Goal: Complete application form: Complete application form

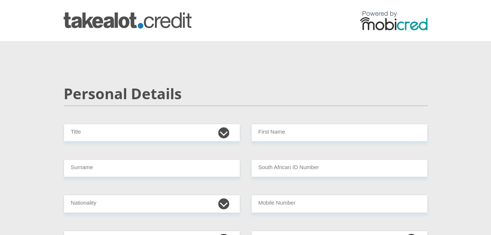
scroll to position [53, 0]
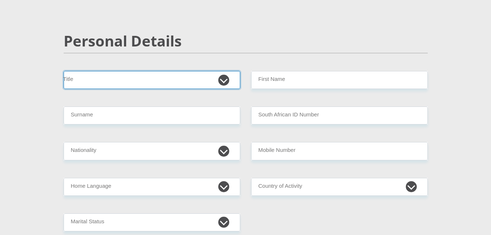
click at [224, 78] on select "Mr Ms Mrs Dr Other" at bounding box center [152, 80] width 177 height 18
select select "Ms"
click at [64, 71] on select "Mr Ms Mrs Dr Other" at bounding box center [152, 80] width 177 height 18
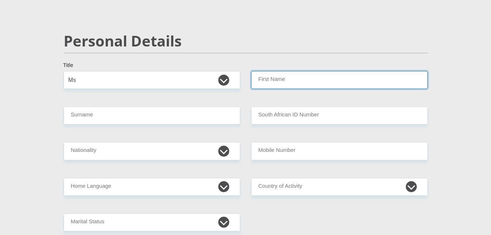
click at [285, 82] on input "First Name" at bounding box center [339, 80] width 177 height 18
type input "Nomvuyo"
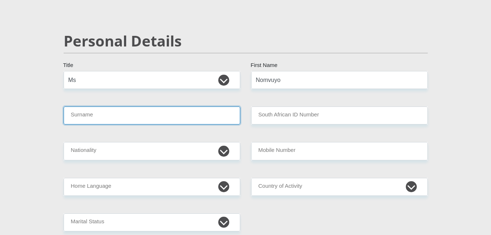
click at [198, 115] on input "Surname" at bounding box center [152, 115] width 177 height 18
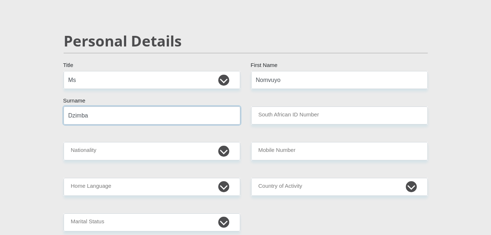
type input "Dzimba"
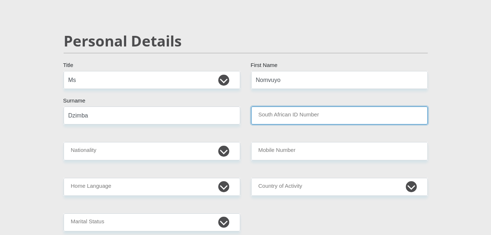
click at [305, 114] on input "South African ID Number" at bounding box center [339, 115] width 177 height 18
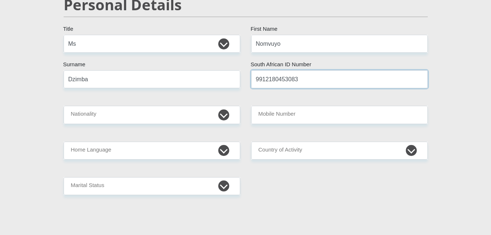
scroll to position [91, 0]
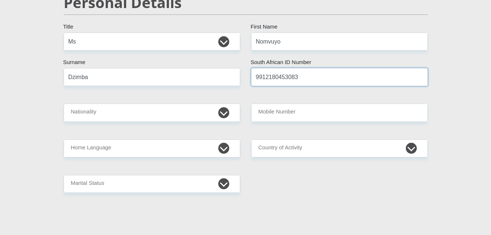
type input "9912180453083"
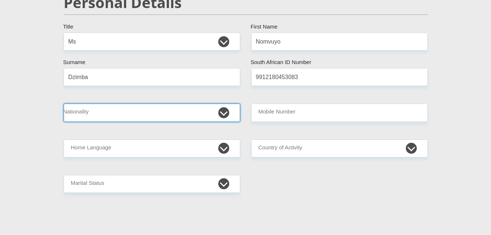
click at [215, 112] on select "South Africa Afghanistan Aland Islands Albania Algeria America Samoa American V…" at bounding box center [152, 112] width 177 height 18
select select "ZAF"
click at [64, 103] on select "South Africa Afghanistan Aland Islands Albania Algeria America Samoa American V…" at bounding box center [152, 112] width 177 height 18
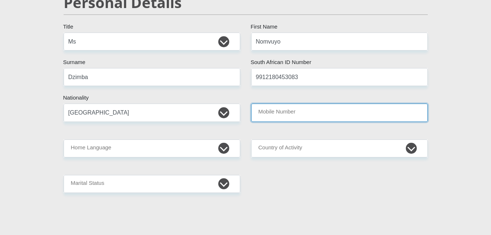
click at [290, 111] on input "Mobile Number" at bounding box center [339, 112] width 177 height 18
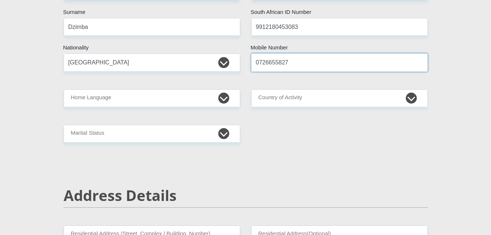
scroll to position [141, 0]
type input "0726655827"
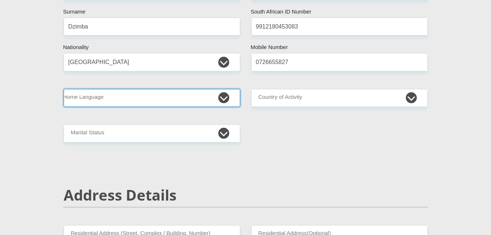
click at [193, 99] on select "Afrikaans English Sepedi South Ndebele Southern Sotho Swati Tsonga Tswana Venda…" at bounding box center [152, 98] width 177 height 18
select select "ssw"
click at [64, 89] on select "Afrikaans English Sepedi South Ndebele Southern Sotho Swati Tsonga Tswana Venda…" at bounding box center [152, 98] width 177 height 18
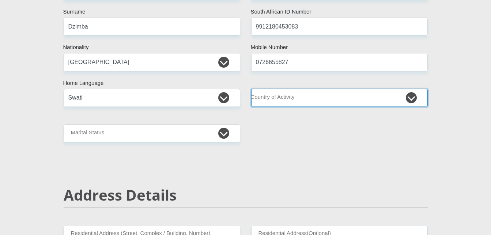
click at [286, 97] on select "South Africa Afghanistan Aland Islands Albania Algeria America Samoa American V…" at bounding box center [339, 98] width 177 height 18
select select "ZAF"
click at [251, 89] on select "South Africa Afghanistan Aland Islands Albania Algeria America Samoa American V…" at bounding box center [339, 98] width 177 height 18
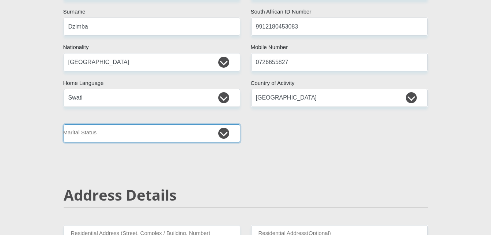
click at [220, 135] on select "Married ANC Single Divorced Widowed Married COP or Customary Law" at bounding box center [152, 133] width 177 height 18
select select "2"
click at [64, 124] on select "Married ANC Single Divorced Widowed Married COP or Customary Law" at bounding box center [152, 133] width 177 height 18
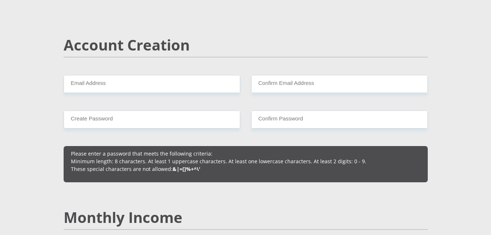
scroll to position [499, 0]
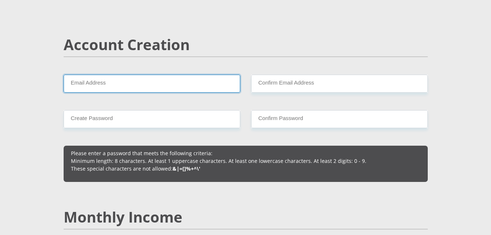
click at [226, 84] on input "Email Address" at bounding box center [152, 84] width 177 height 18
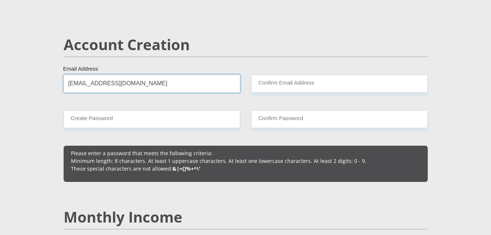
type input "Nomvuyodzimba@gmail.com"
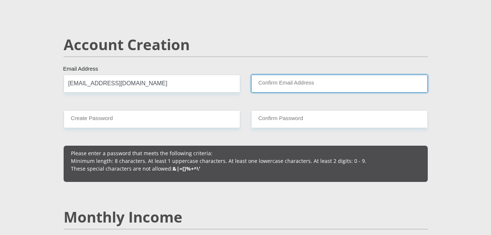
click at [274, 81] on input "Confirm Email Address" at bounding box center [339, 84] width 177 height 18
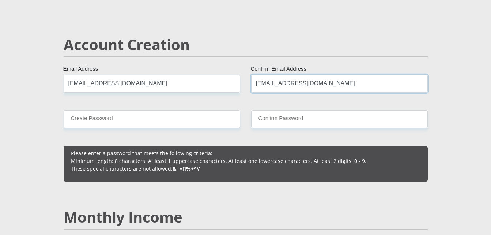
type input "Nomvuyodzimba@gmail.com"
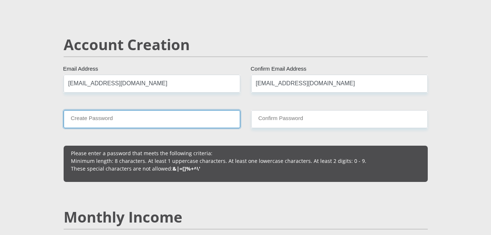
click at [181, 125] on input "Create Password" at bounding box center [152, 119] width 177 height 18
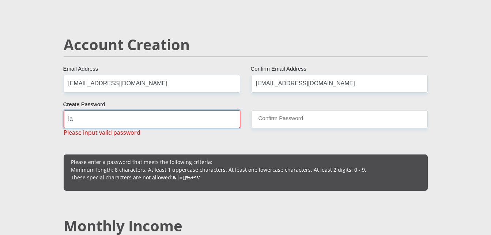
type input "l"
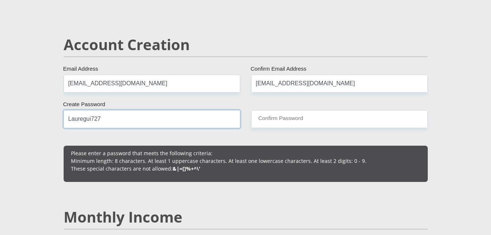
type input "Lauregui727"
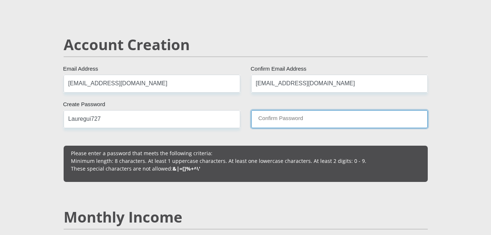
click at [279, 118] on input "Confirm Password" at bounding box center [339, 119] width 177 height 18
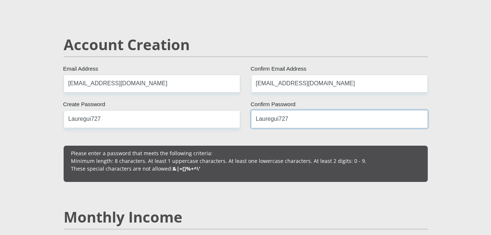
type input "Lauregui727"
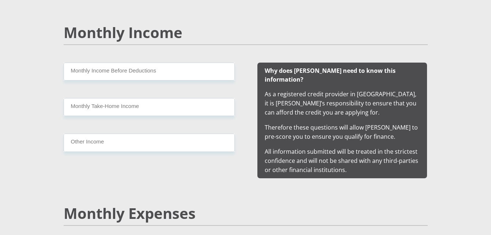
scroll to position [700, 0]
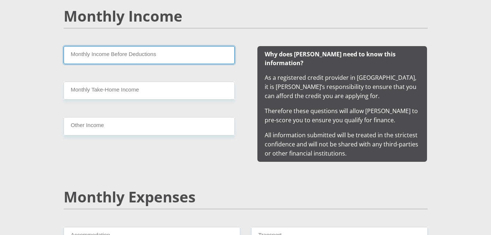
click at [167, 54] on input "Monthly Income Before Deductions" at bounding box center [149, 55] width 171 height 18
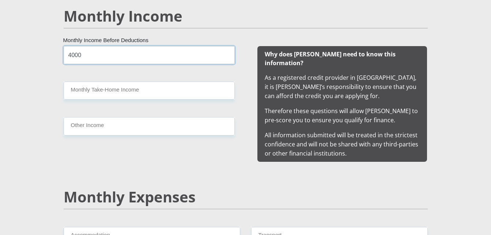
type input "4000"
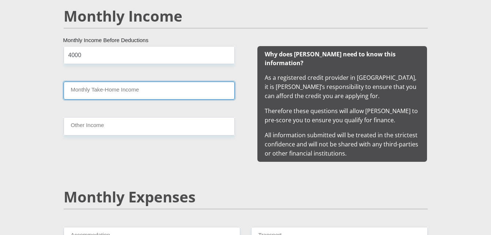
click at [146, 87] on input "Monthly Take-Home Income" at bounding box center [149, 91] width 171 height 18
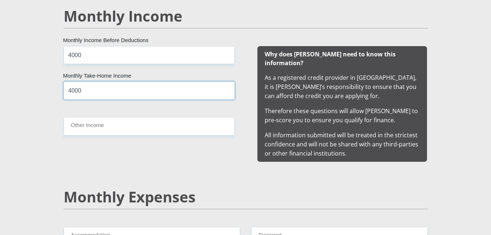
type input "4000"
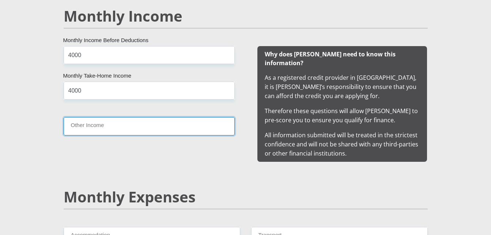
click at [135, 125] on input "Other Income" at bounding box center [149, 126] width 171 height 18
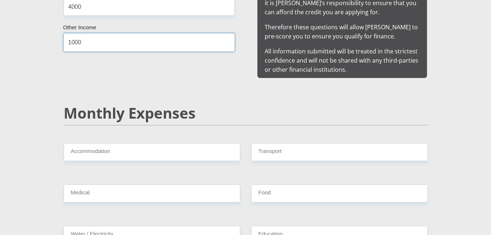
scroll to position [785, 0]
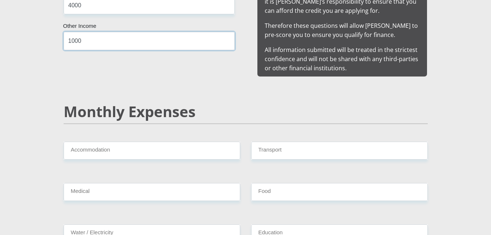
type input "1000"
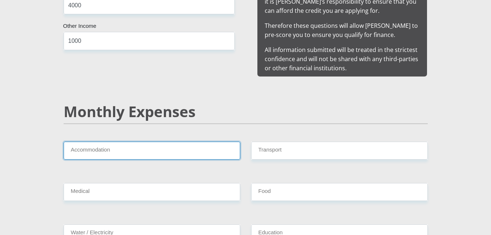
click at [180, 150] on input "Accommodation" at bounding box center [152, 150] width 177 height 18
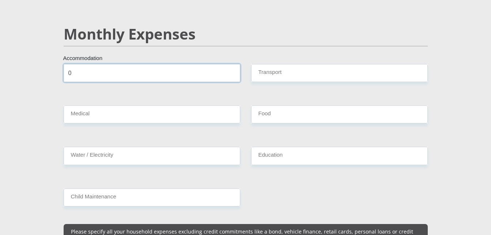
scroll to position [863, 0]
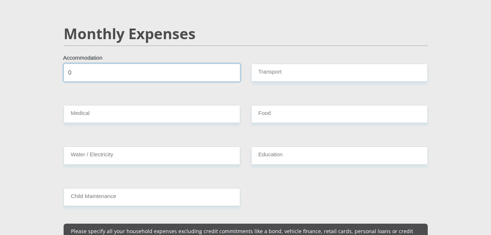
type input "0"
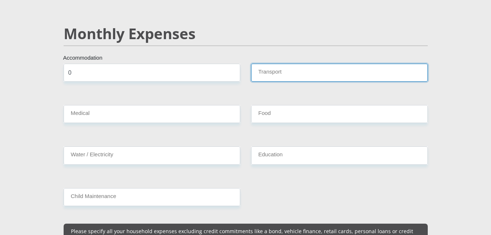
click at [281, 65] on input "Transport" at bounding box center [339, 73] width 177 height 18
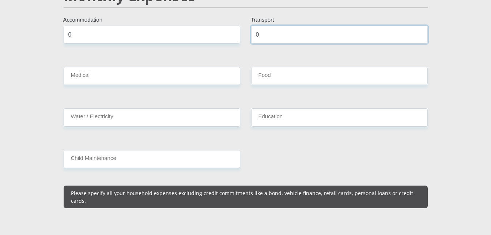
scroll to position [902, 0]
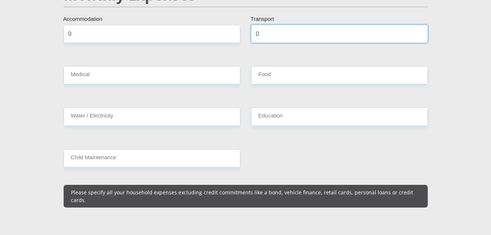
type input "0"
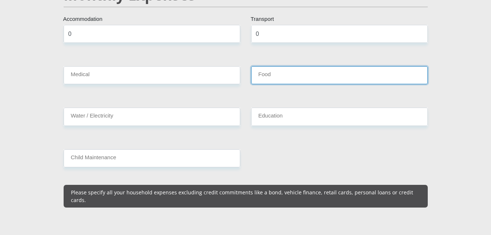
click at [273, 67] on input "Food" at bounding box center [339, 75] width 177 height 18
type input "1000"
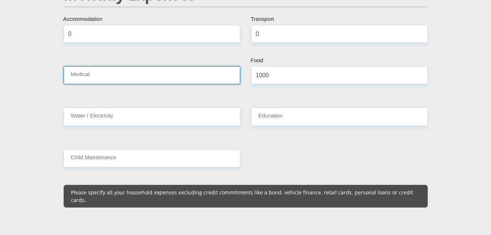
click at [198, 70] on input "Medical" at bounding box center [152, 75] width 177 height 18
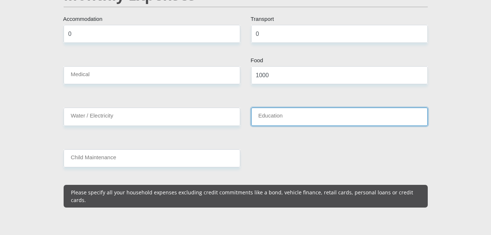
click at [274, 108] on input "Education" at bounding box center [339, 116] width 177 height 18
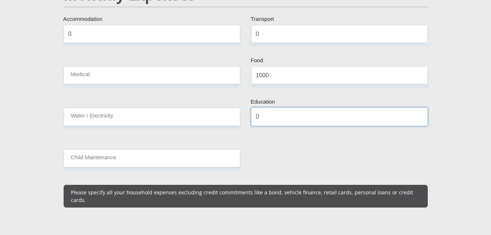
type input "0"
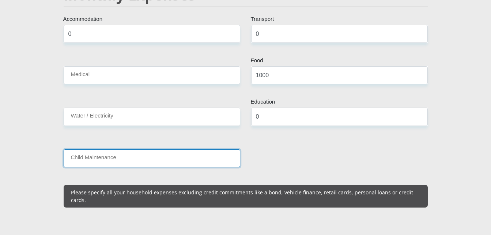
click at [194, 149] on input "Child Maintenance" at bounding box center [152, 158] width 177 height 18
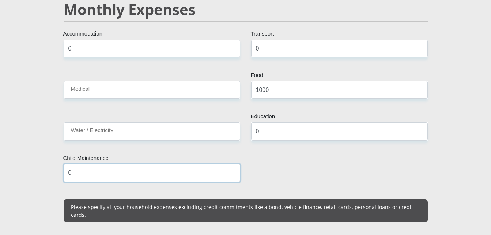
scroll to position [886, 0]
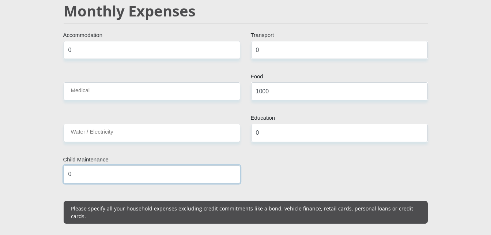
type input "0"
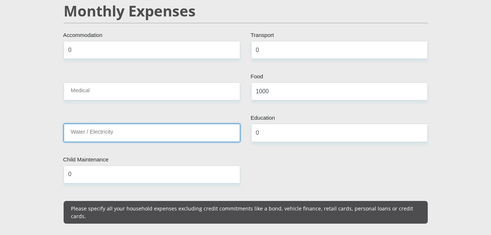
click at [183, 127] on input "Water / Electricity" at bounding box center [152, 133] width 177 height 18
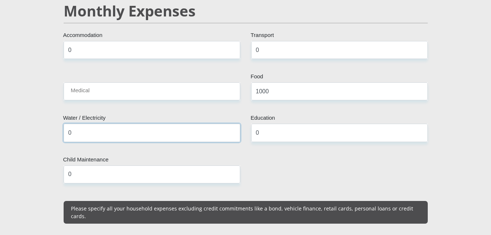
type input "0"
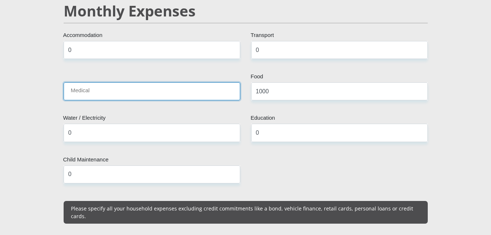
click at [182, 82] on input "Medical" at bounding box center [152, 91] width 177 height 18
type input "0"
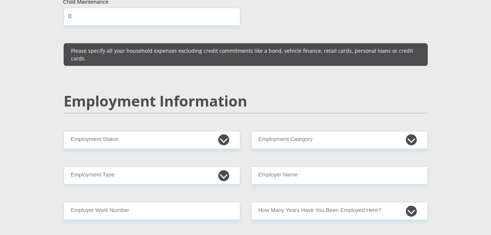
scroll to position [1043, 0]
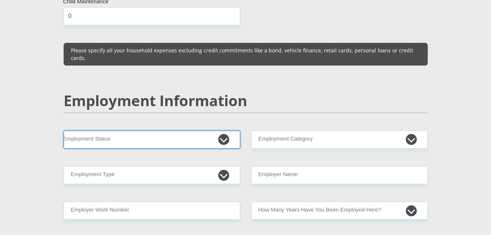
click at [196, 131] on select "Permanent/Full-time Part-time/Casual Contract Worker Self-Employed Housewife Re…" at bounding box center [152, 140] width 177 height 18
select select "4"
click at [64, 131] on select "Permanent/Full-time Part-time/Casual Contract Worker Self-Employed Housewife Re…" at bounding box center [152, 140] width 177 height 18
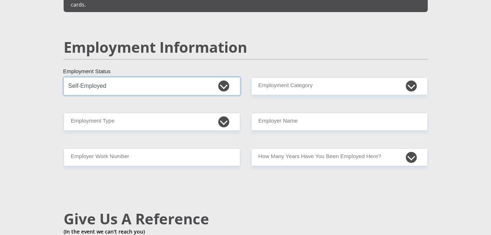
scroll to position [1097, 0]
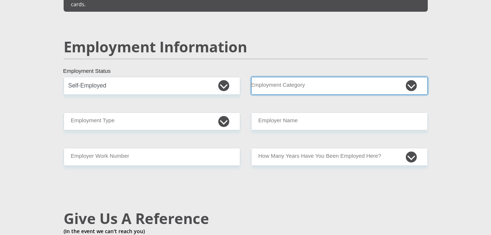
click at [293, 77] on select "AGRICULTURE ALCOHOL & TOBACCO CONSTRUCTION MATERIALS METALLURGY EQUIPMENT FOR R…" at bounding box center [339, 86] width 177 height 18
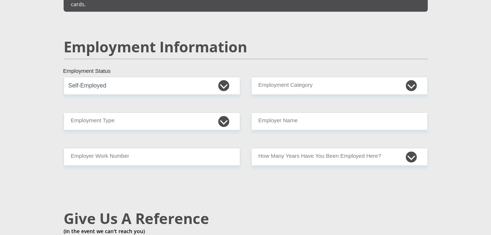
click at [456, 105] on section "Personal Details Mr Ms Mrs Dr Other Title Nomvuyo First Name Dzimba Surname 991…" at bounding box center [245, 74] width 491 height 2261
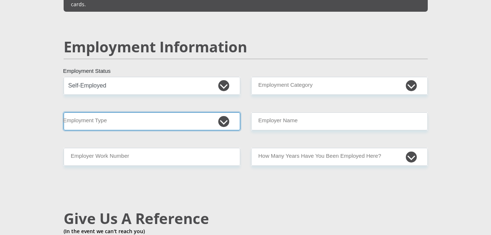
click at [208, 112] on select "College/Lecturer Craft Seller Creative Driver Executive Farmer Forces - Non Com…" at bounding box center [152, 121] width 177 height 18
select select "Teacher"
click at [64, 112] on select "College/Lecturer Craft Seller Creative Driver Executive Farmer Forces - Non Com…" at bounding box center [152, 121] width 177 height 18
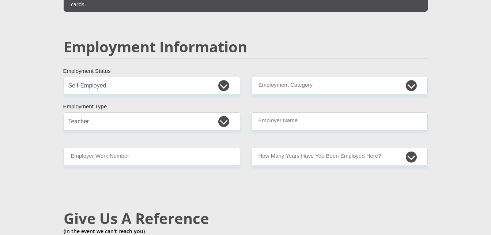
click at [287, 153] on div "Mr Ms Mrs Dr Other Title Nomvuyo First Name Dzimba Surname 9912180453083 South …" at bounding box center [245, 68] width 375 height 2085
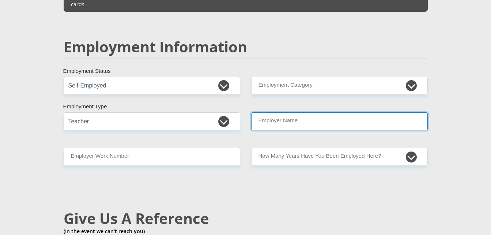
click at [305, 112] on input "Employer Name" at bounding box center [339, 121] width 177 height 18
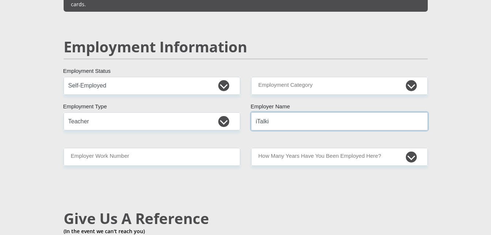
type input "iTalki"
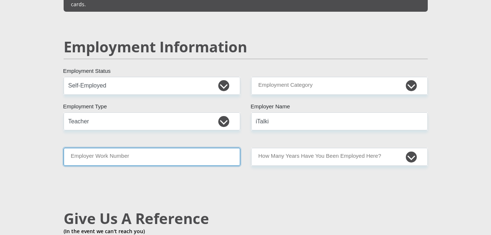
click at [219, 148] on input "Employer Work Number" at bounding box center [152, 157] width 177 height 18
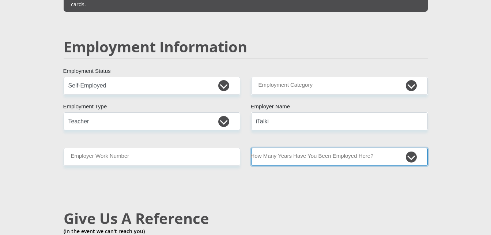
click at [308, 148] on select "less than 1 year 1-3 years 3-5 years 5+ years" at bounding box center [339, 157] width 177 height 18
select select "24"
click at [251, 148] on select "less than 1 year 1-3 years 3-5 years 5+ years" at bounding box center [339, 157] width 177 height 18
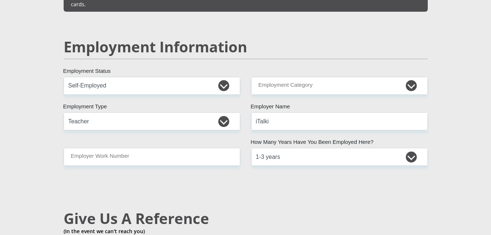
click at [304, 176] on div "Mr Ms Mrs Dr Other Title Nomvuyo First Name Dzimba Surname 9912180453083 South …" at bounding box center [245, 68] width 375 height 2085
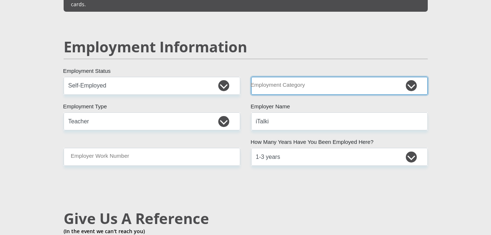
click at [321, 77] on select "AGRICULTURE ALCOHOL & TOBACCO CONSTRUCTION MATERIALS METALLURGY EQUIPMENT FOR R…" at bounding box center [339, 86] width 177 height 18
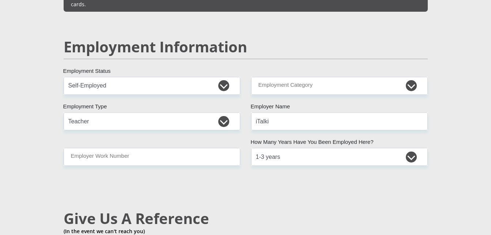
click at [210, 174] on div "Mr Ms Mrs Dr Other Title Nomvuyo First Name Dzimba Surname 9912180453083 South …" at bounding box center [245, 68] width 375 height 2085
click at [168, 77] on select "Permanent/Full-time Part-time/Casual Contract Worker Self-Employed Housewife Re…" at bounding box center [152, 86] width 177 height 18
click at [64, 77] on select "Permanent/Full-time Part-time/Casual Contract Worker Self-Employed Housewife Re…" at bounding box center [152, 86] width 177 height 18
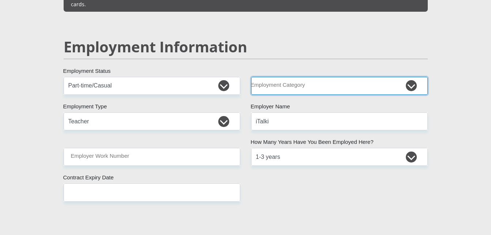
click at [352, 77] on select "AGRICULTURE ALCOHOL & TOBACCO CONSTRUCTION MATERIALS METALLURGY EQUIPMENT FOR R…" at bounding box center [339, 86] width 177 height 18
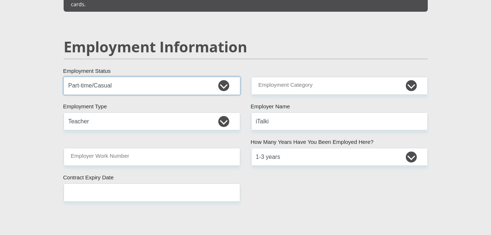
click at [207, 77] on select "Permanent/Full-time Part-time/Casual Contract Worker Self-Employed Housewife Re…" at bounding box center [152, 86] width 177 height 18
select select "4"
click at [64, 77] on select "Permanent/Full-time Part-time/Casual Contract Worker Self-Employed Housewife Re…" at bounding box center [152, 86] width 177 height 18
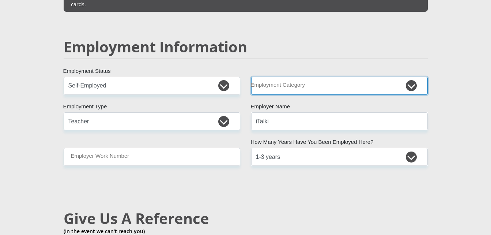
click at [348, 77] on select "AGRICULTURE ALCOHOL & TOBACCO CONSTRUCTION MATERIALS METALLURGY EQUIPMENT FOR R…" at bounding box center [339, 86] width 177 height 18
click at [251, 77] on select "AGRICULTURE ALCOHOL & TOBACCO CONSTRUCTION MATERIALS METALLURGY EQUIPMENT FOR R…" at bounding box center [339, 86] width 177 height 18
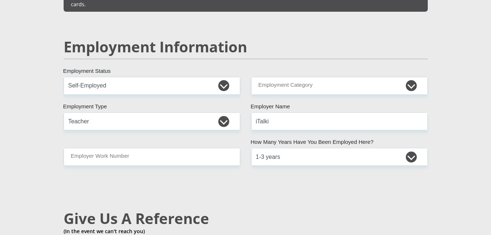
click at [254, 171] on div "Mr Ms Mrs Dr Other Title Nomvuyo First Name Dzimba Surname 9912180453083 South …" at bounding box center [245, 68] width 375 height 2085
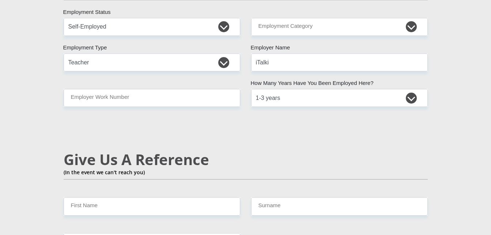
scroll to position [1156, 0]
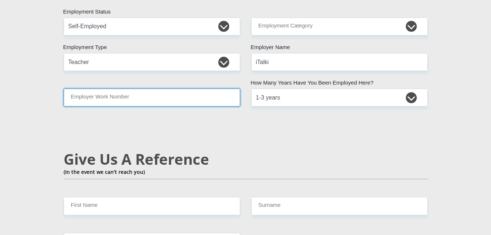
click at [211, 88] on input "Employer Work Number" at bounding box center [152, 97] width 177 height 18
drag, startPoint x: 180, startPoint y: 73, endPoint x: 300, endPoint y: 136, distance: 135.3
click at [300, 136] on div "Mr Ms Mrs Dr Other Title Nomvuyo First Name Dzimba Surname 9912180453083 South …" at bounding box center [245, 9] width 375 height 2085
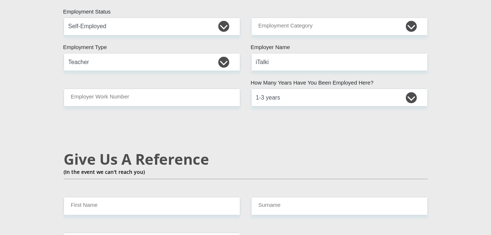
click at [300, 150] on h2 "Give Us A Reference" at bounding box center [246, 159] width 364 height 18
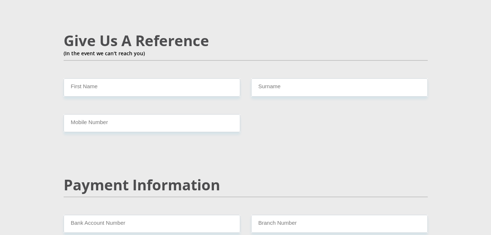
scroll to position [1275, 0]
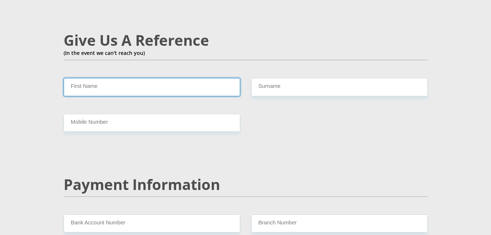
click at [181, 78] on input "First Name" at bounding box center [152, 87] width 177 height 18
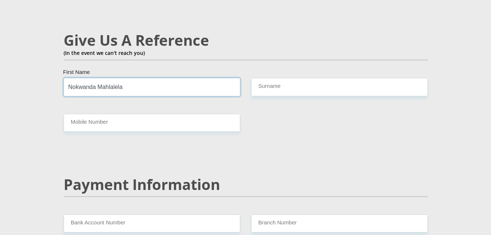
type input "Nokwanda Mahlalela"
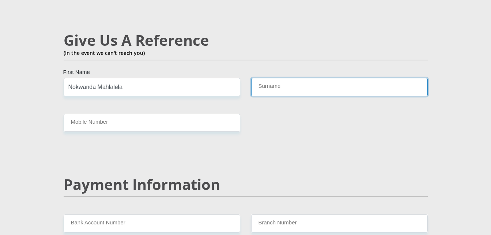
click at [261, 78] on input "Surname" at bounding box center [339, 87] width 177 height 18
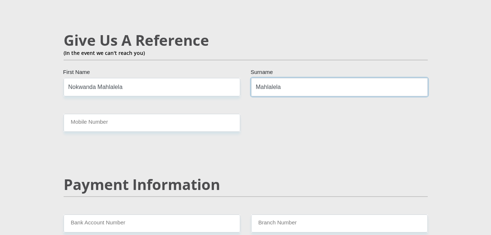
type input "Mahlalela"
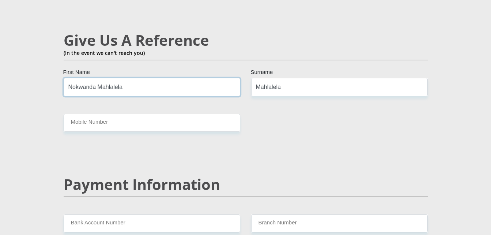
click at [174, 79] on input "Nokwanda Mahlalela" at bounding box center [152, 87] width 177 height 18
type input "Nokwanda"
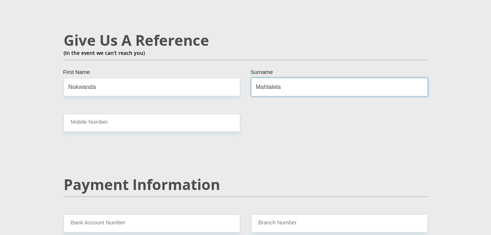
click at [288, 78] on input "Mahlalela" at bounding box center [339, 87] width 177 height 18
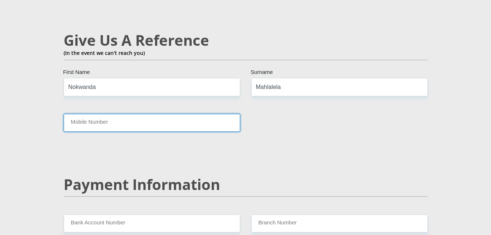
click at [159, 114] on input "Mobile Number" at bounding box center [152, 123] width 177 height 18
type input "0827081715"
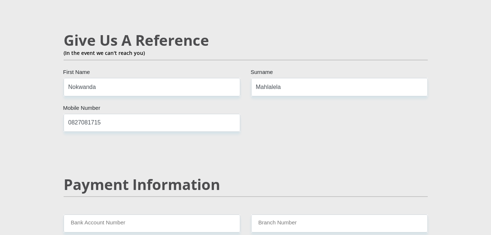
click at [304, 175] on h2 "Payment Information" at bounding box center [246, 184] width 364 height 18
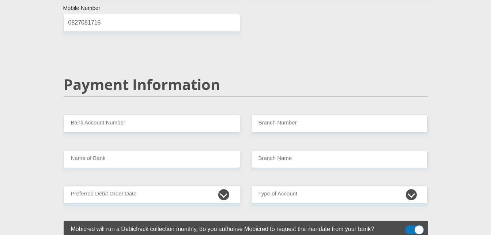
scroll to position [1377, 0]
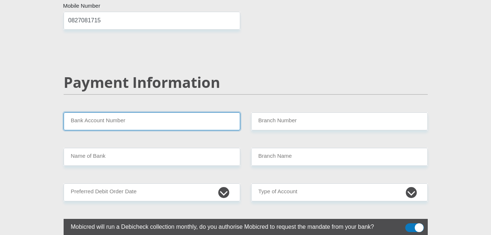
click at [189, 112] on input "Bank Account Number" at bounding box center [152, 121] width 177 height 18
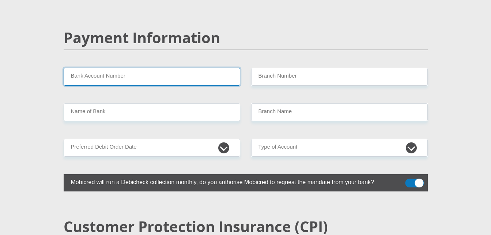
scroll to position [1424, 0]
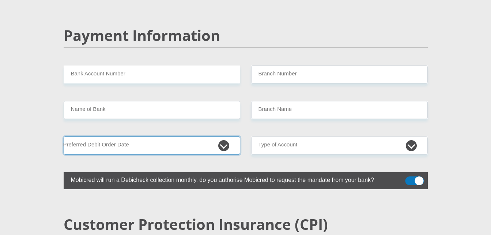
click at [219, 136] on select "1st 2nd 3rd 4th 5th 7th 18th 19th 20th 21st 22nd 23rd 24th 25th 26th 27th 28th …" at bounding box center [152, 145] width 177 height 18
select select "5"
click at [64, 136] on select "1st 2nd 3rd 4th 5th 7th 18th 19th 20th 21st 22nd 23rd 24th 25th 26th 27th 28th …" at bounding box center [152, 145] width 177 height 18
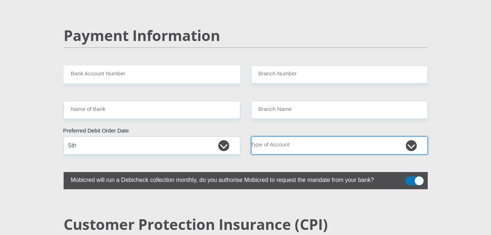
click at [264, 136] on select "Cheque Savings" at bounding box center [339, 145] width 177 height 18
select select "SAV"
click at [251, 136] on select "Cheque Savings" at bounding box center [339, 145] width 177 height 18
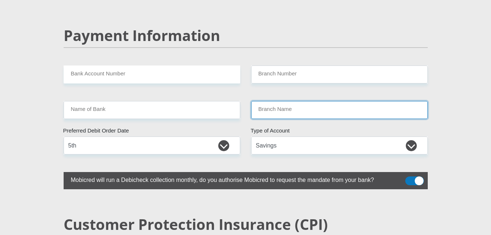
click at [273, 101] on input "Branch Name" at bounding box center [339, 110] width 177 height 18
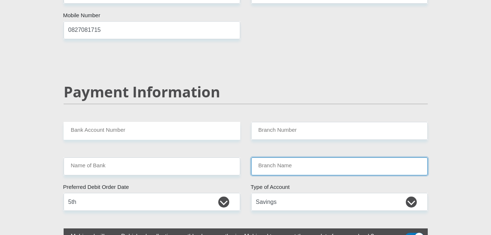
scroll to position [1358, 0]
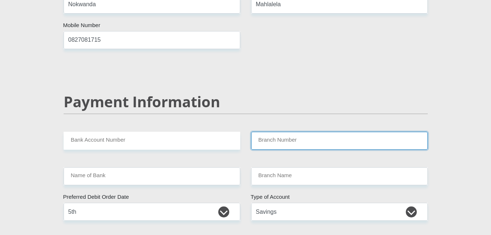
click at [290, 132] on input "Branch Number" at bounding box center [339, 141] width 177 height 18
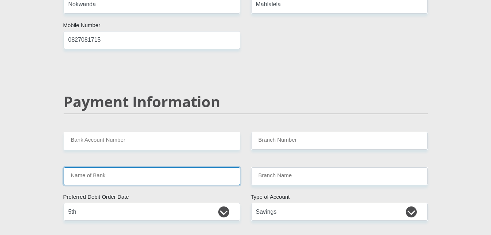
click at [195, 167] on input "Name of Bank" at bounding box center [152, 176] width 177 height 18
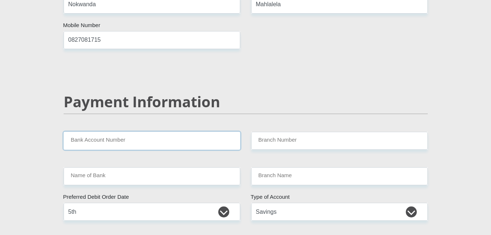
click at [181, 132] on input "Bank Account Number" at bounding box center [152, 141] width 177 height 18
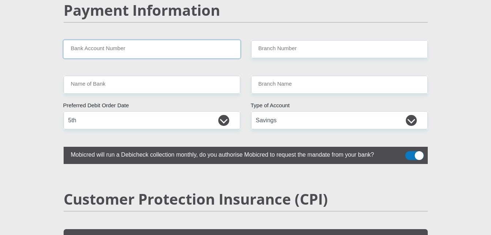
scroll to position [1449, 0]
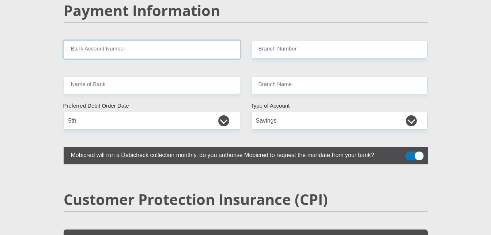
paste input "63056827753"
type input "63056827753"
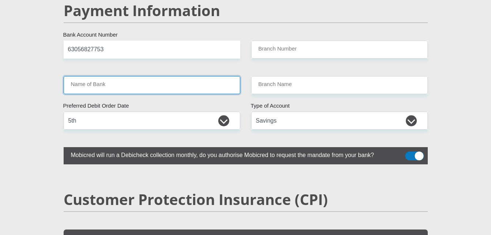
click at [131, 76] on input "Name of Bank" at bounding box center [152, 85] width 177 height 18
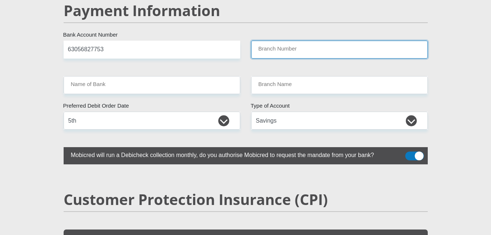
click at [271, 41] on input "Branch Number" at bounding box center [339, 50] width 177 height 18
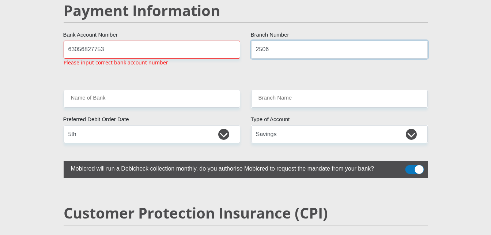
scroll to position [1381, 0]
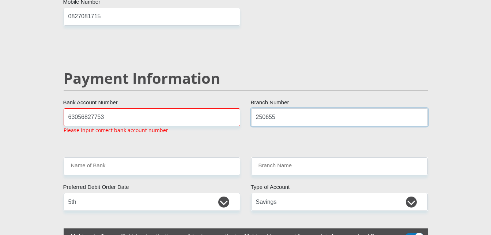
type input "250655"
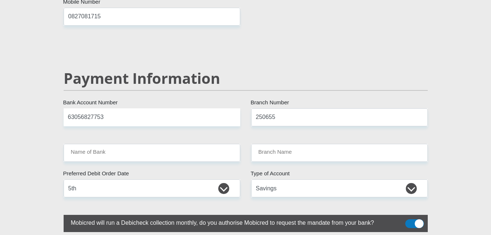
type input "FIRSTRAND BANK"
type input "BRANCH 560"
click at [116, 108] on input "63056827753" at bounding box center [152, 117] width 177 height 18
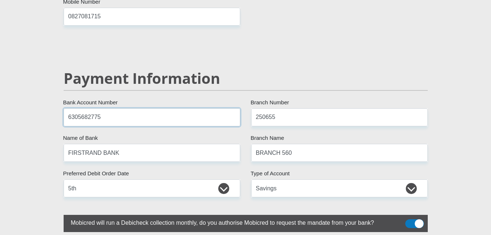
type input "63056827753"
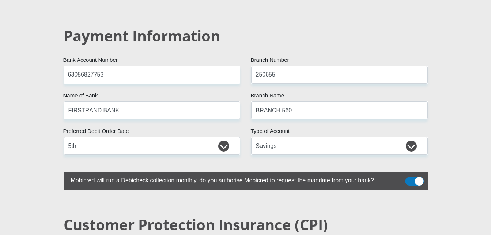
scroll to position [1424, 0]
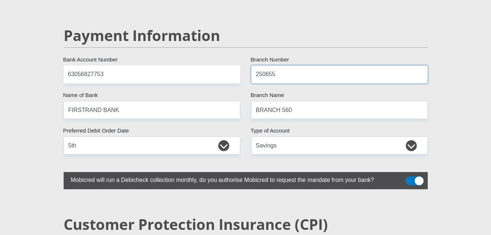
click at [295, 65] on input "250655" at bounding box center [339, 74] width 177 height 18
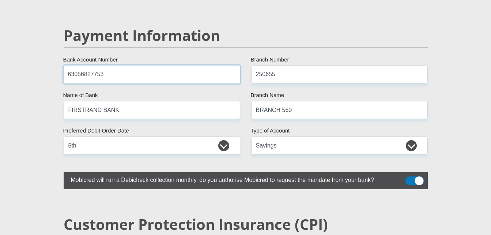
click at [188, 65] on input "63056827753" at bounding box center [152, 74] width 177 height 18
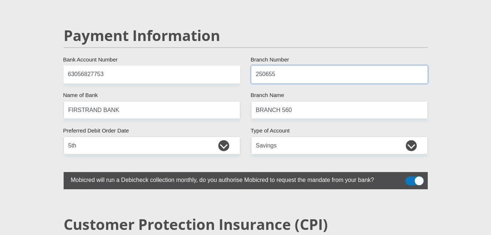
click at [305, 66] on input "250655" at bounding box center [339, 74] width 177 height 18
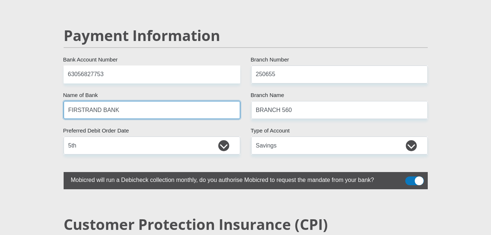
click at [161, 101] on input "FIRSTRAND BANK" at bounding box center [152, 110] width 177 height 18
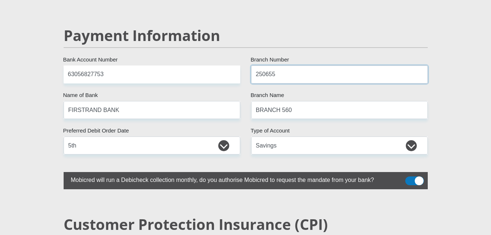
click at [285, 65] on input "250655" at bounding box center [339, 74] width 177 height 18
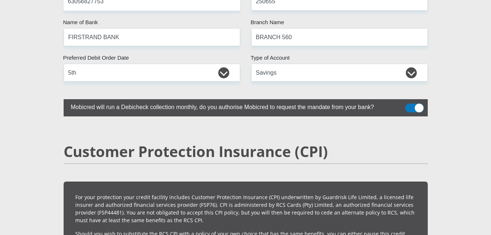
scroll to position [1497, 0]
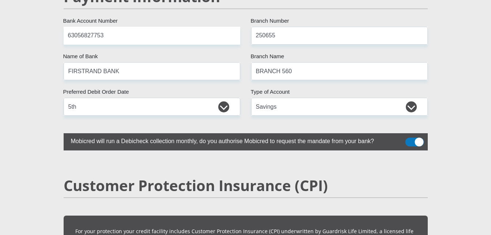
scroll to position [1416, 0]
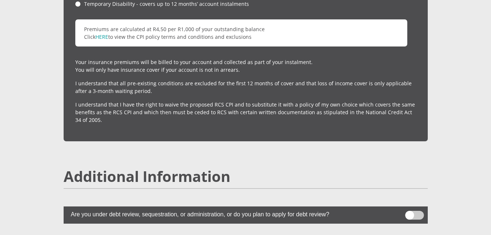
scroll to position [1992, 0]
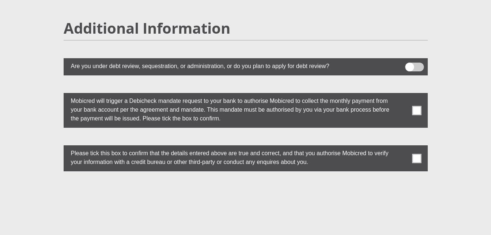
click at [408, 63] on span at bounding box center [414, 67] width 19 height 9
click at [409, 64] on input "checkbox" at bounding box center [409, 64] width 0 height 0
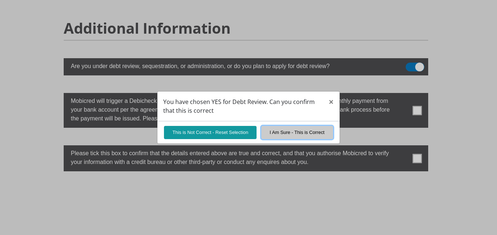
click at [302, 133] on button "I Am Sure - This is Correct" at bounding box center [297, 132] width 72 height 13
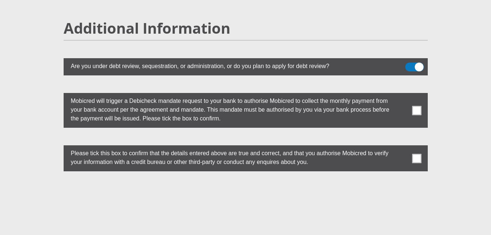
click at [418, 63] on span at bounding box center [414, 67] width 19 height 9
click at [409, 64] on input "checkbox" at bounding box center [409, 64] width 0 height 0
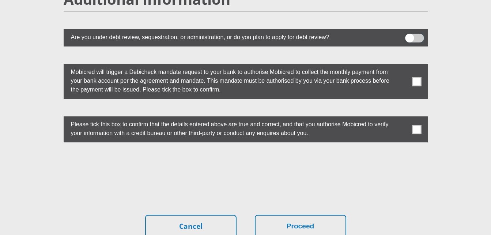
scroll to position [2021, 0]
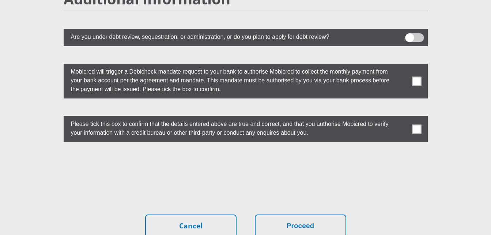
click at [419, 76] on span at bounding box center [416, 80] width 9 height 9
click at [402, 65] on input "checkbox" at bounding box center [402, 65] width 0 height 0
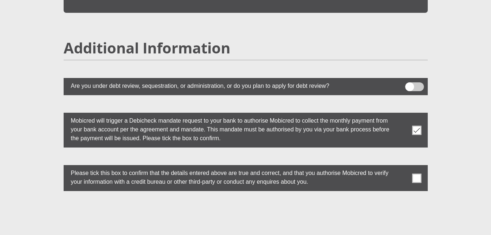
scroll to position [1970, 0]
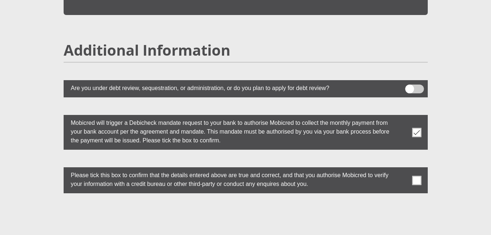
click at [410, 84] on span at bounding box center [414, 88] width 19 height 9
click at [409, 86] on input "checkbox" at bounding box center [409, 86] width 0 height 0
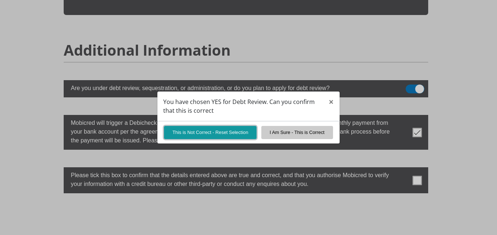
click at [213, 131] on button "This is Not Correct - Reset Selection" at bounding box center [210, 132] width 93 height 13
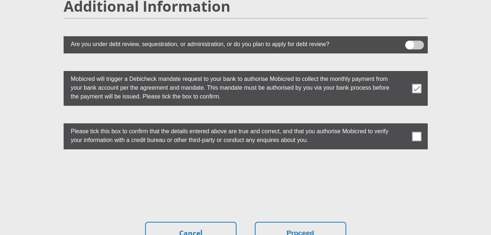
scroll to position [2014, 0]
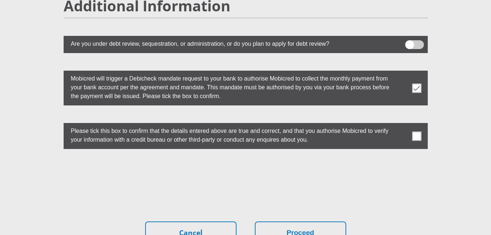
click at [419, 131] on span at bounding box center [416, 135] width 9 height 9
click at [402, 125] on input "checkbox" at bounding box center [402, 125] width 0 height 0
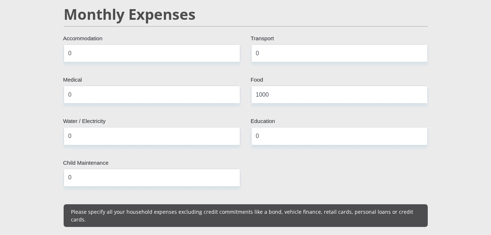
scroll to position [882, 0]
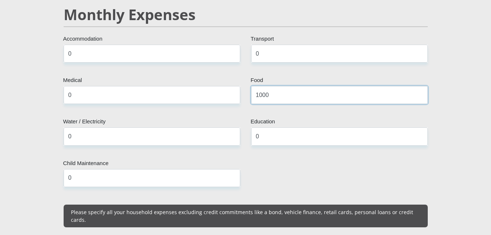
click at [340, 86] on input "1000" at bounding box center [339, 95] width 177 height 18
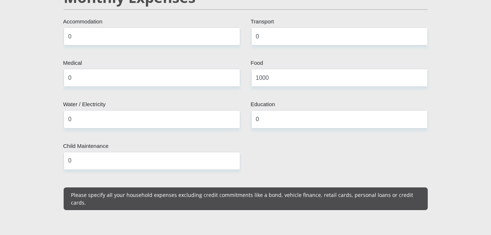
scroll to position [885, 0]
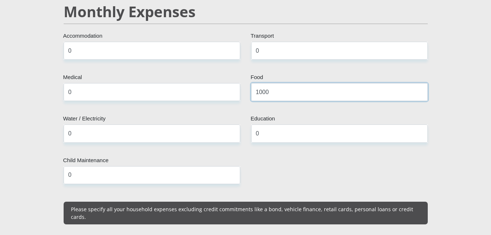
click at [311, 86] on input "1000" at bounding box center [339, 92] width 177 height 18
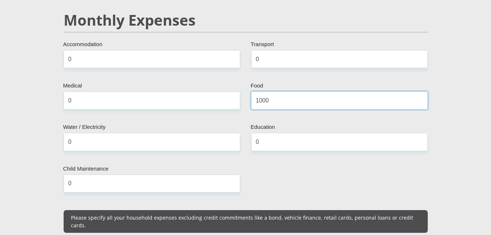
click at [274, 91] on input "1000" at bounding box center [339, 100] width 177 height 18
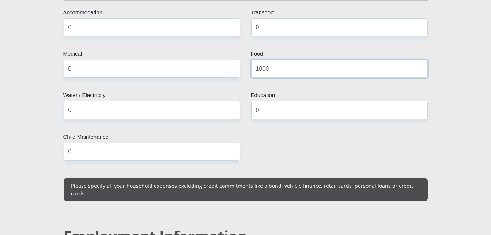
scroll to position [909, 0]
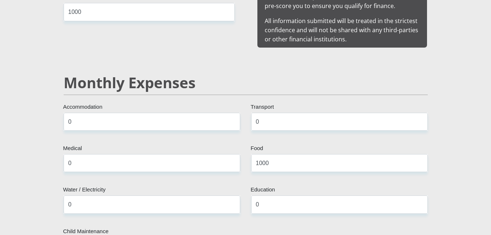
scroll to position [813, 0]
click at [294, 158] on input "1000" at bounding box center [339, 163] width 177 height 18
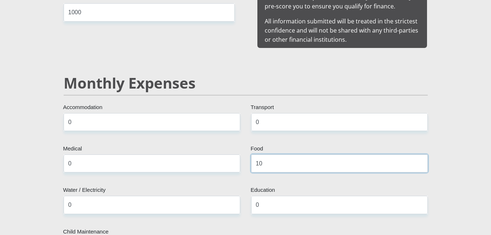
type input "1"
type input "1200"
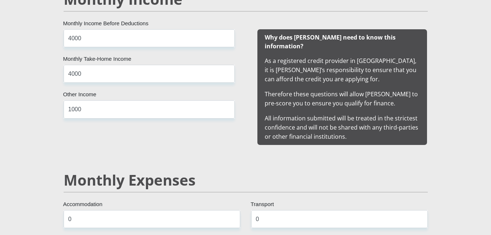
scroll to position [668, 0]
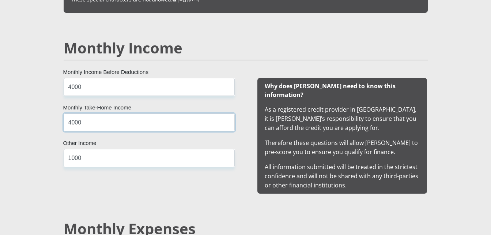
click at [143, 121] on input "4000" at bounding box center [149, 122] width 171 height 18
type input "4"
type input "3700"
click at [178, 179] on div "4000 Monthly Income Before Deductions 3700 Monthly Take-Home Income 1000 Other …" at bounding box center [149, 136] width 193 height 116
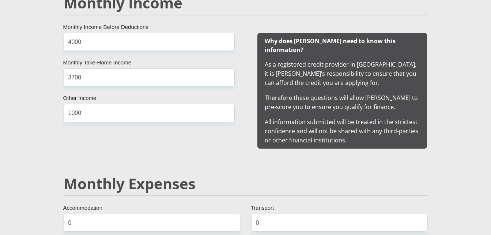
scroll to position [713, 0]
click at [140, 76] on input "3700" at bounding box center [149, 77] width 171 height 18
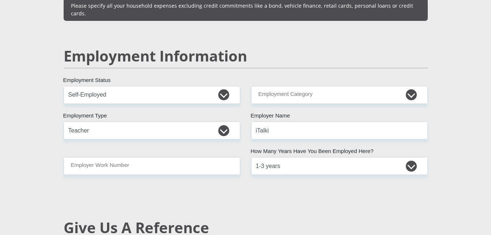
scroll to position [1091, 0]
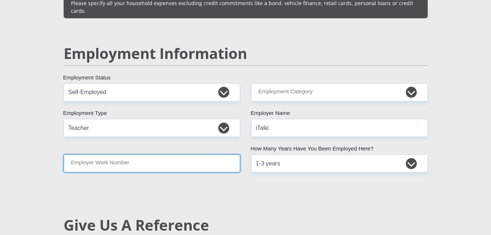
click at [196, 154] on input "Employer Work Number" at bounding box center [152, 163] width 177 height 18
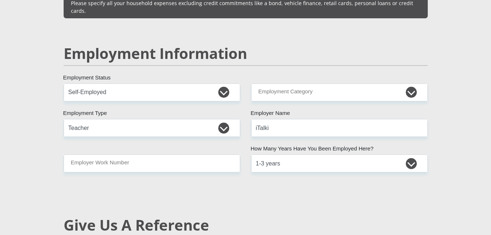
click at [285, 186] on div "Mr Ms Mrs Dr Other Title Nomvuyo First Name Dzimba Surname 9912180453083 South …" at bounding box center [245, 75] width 375 height 2085
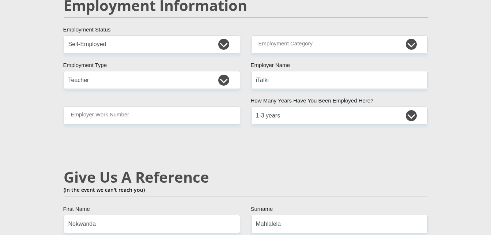
scroll to position [1139, 0]
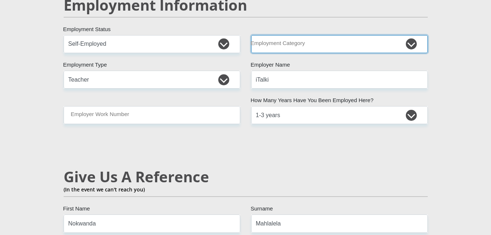
click at [414, 35] on select "AGRICULTURE ALCOHOL & TOBACCO CONSTRUCTION MATERIALS METALLURGY EQUIPMENT FOR R…" at bounding box center [339, 44] width 177 height 18
click at [251, 35] on select "AGRICULTURE ALCOHOL & TOBACCO CONSTRUCTION MATERIALS METALLURGY EQUIPMENT FOR R…" at bounding box center [339, 44] width 177 height 18
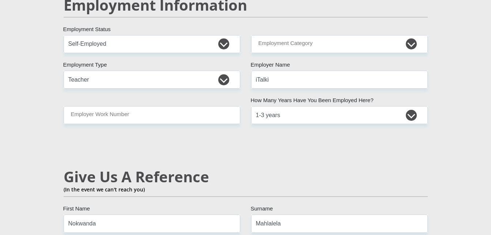
click at [447, 88] on div "Personal Details Mr Ms Mrs Dr Other Title Nomvuyo First Name Dzimba Surname 991…" at bounding box center [245, 32] width 417 height 2209
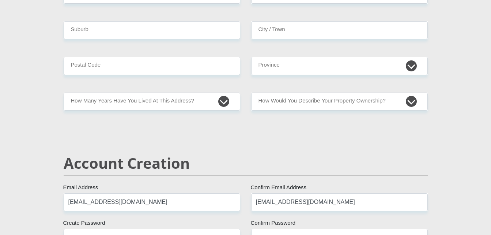
scroll to position [381, 0]
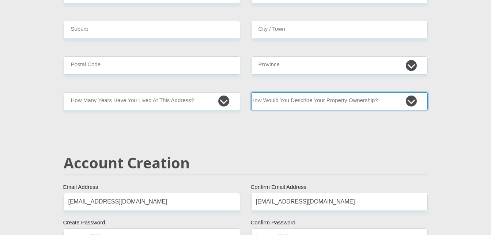
click at [390, 103] on select "Owned Rented Family Owned Company Dwelling" at bounding box center [339, 101] width 177 height 18
select select "Rented"
click at [251, 92] on select "Owned Rented Family Owned Company Dwelling" at bounding box center [339, 101] width 177 height 18
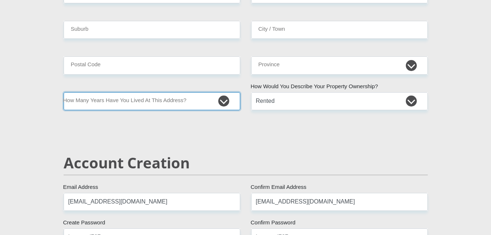
click at [221, 101] on select "less than 1 year 1-3 years 3-5 years 5+ years" at bounding box center [152, 101] width 177 height 18
select select "0"
click at [64, 92] on select "less than 1 year 1-3 years 3-5 years 5+ years" at bounding box center [152, 101] width 177 height 18
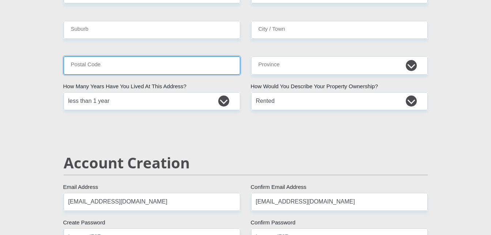
click at [213, 65] on input "Postal Code" at bounding box center [152, 65] width 177 height 18
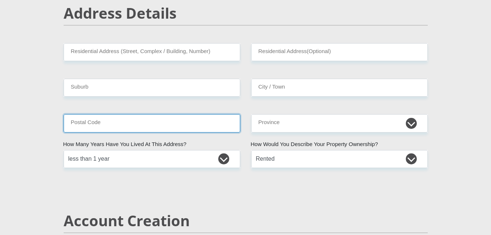
scroll to position [322, 0]
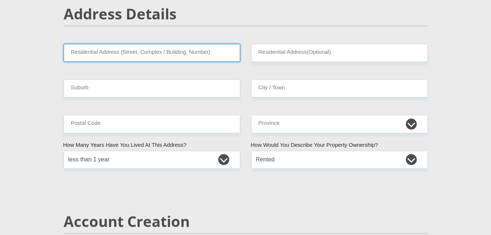
click at [205, 52] on input "Residential Address (Street, Complex / Building, Number)" at bounding box center [152, 53] width 177 height 18
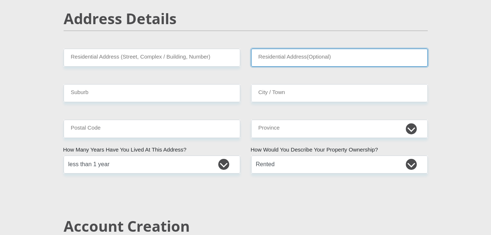
click at [306, 60] on input "Residential Address(Optional)" at bounding box center [339, 58] width 177 height 18
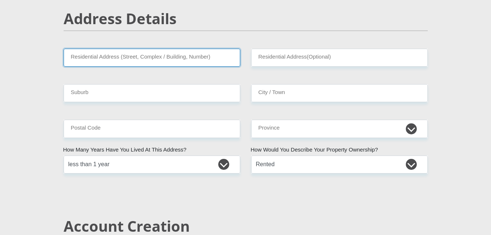
click at [210, 60] on input "Residential Address (Street, Complex / Building, Number)" at bounding box center [152, 58] width 177 height 18
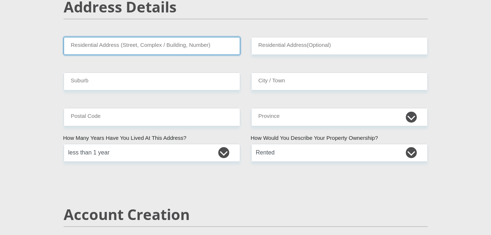
scroll to position [332, 0]
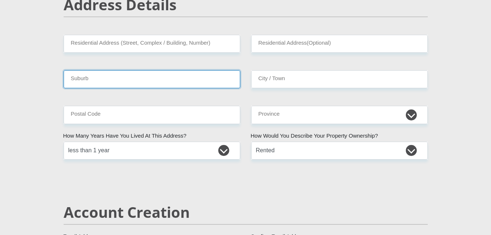
click at [206, 79] on input "Suburb" at bounding box center [152, 79] width 177 height 18
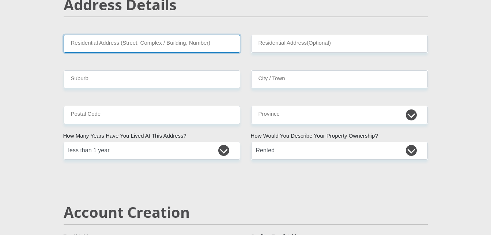
click at [203, 42] on input "Residential Address (Street, Complex / Building, Number)" at bounding box center [152, 44] width 177 height 18
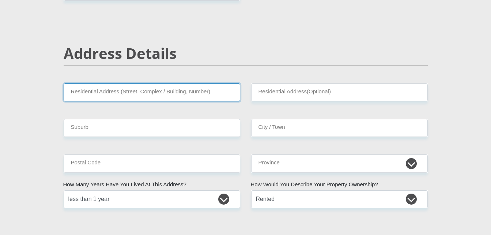
scroll to position [292, 0]
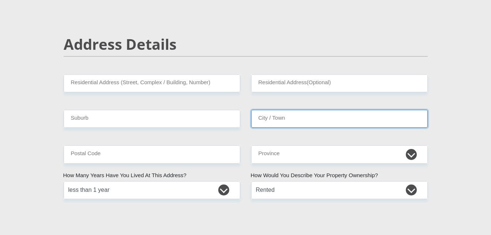
click at [274, 127] on input "City / Town" at bounding box center [339, 119] width 177 height 18
type input "Nelspruit"
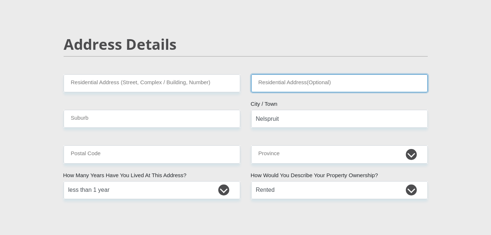
click at [284, 85] on input "Residential Address(Optional)" at bounding box center [339, 83] width 177 height 18
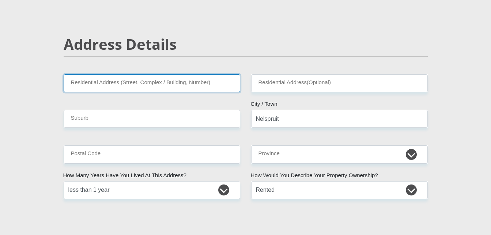
click at [196, 87] on input "Residential Address (Street, Complex / Building, Number)" at bounding box center [152, 83] width 177 height 18
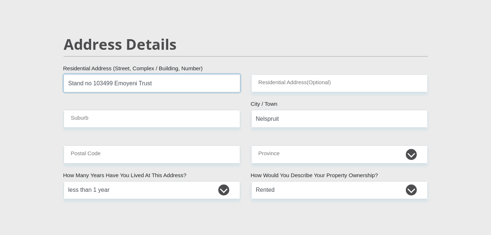
type input "Stand no 103499 Emoyeni Trust"
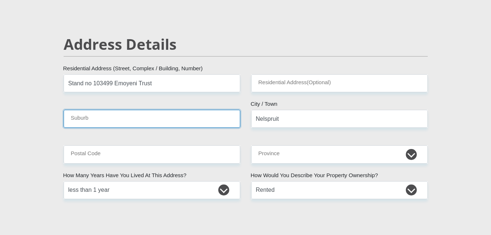
click at [178, 116] on input "Suburb" at bounding box center [152, 119] width 177 height 18
type input "Msogwaba"
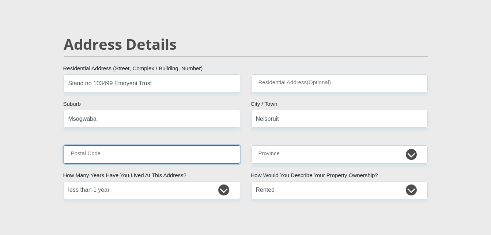
click at [158, 159] on input "Postal Code" at bounding box center [152, 154] width 177 height 18
type input "1215"
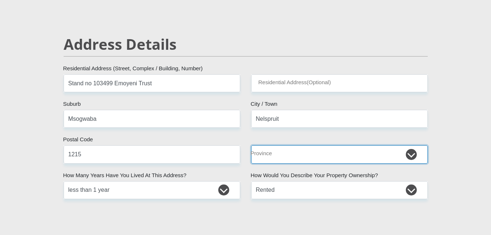
click at [278, 153] on select "Eastern Cape Free State Gauteng KwaZulu-Natal Limpopo Mpumalanga Northern Cape …" at bounding box center [339, 154] width 177 height 18
select select "Mpumalanga"
click at [251, 145] on select "Eastern Cape Free State Gauteng KwaZulu-Natal Limpopo Mpumalanga Northern Cape …" at bounding box center [339, 154] width 177 height 18
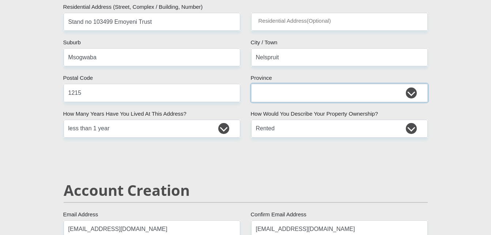
scroll to position [360, 0]
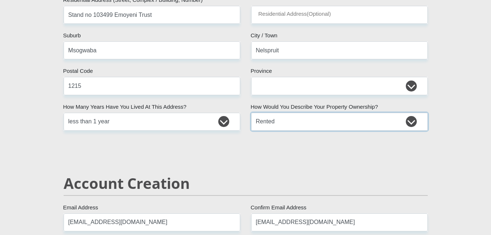
click at [362, 117] on select "Owned Rented Family Owned Company Dwelling" at bounding box center [339, 122] width 177 height 18
select select "parents"
click at [251, 113] on select "Owned Rented Family Owned Company Dwelling" at bounding box center [339, 122] width 177 height 18
click at [222, 120] on select "less than 1 year 1-3 years 3-5 years 5+ years" at bounding box center [152, 122] width 177 height 18
select select "5"
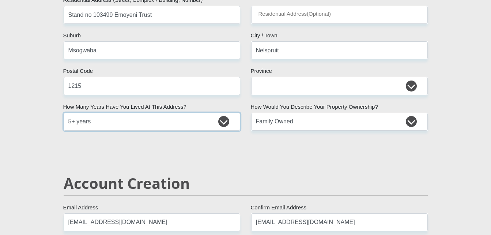
click at [64, 113] on select "less than 1 year 1-3 years 3-5 years 5+ years" at bounding box center [152, 122] width 177 height 18
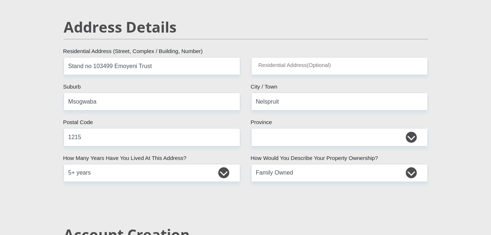
scroll to position [309, 0]
click at [101, 66] on input "Stand no 103499 Emoyeni Trust" at bounding box center [152, 66] width 177 height 18
click at [260, 26] on h2 "Address Details" at bounding box center [246, 28] width 364 height 18
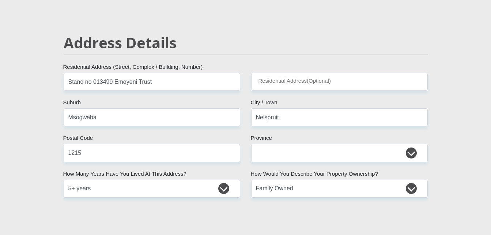
scroll to position [296, 0]
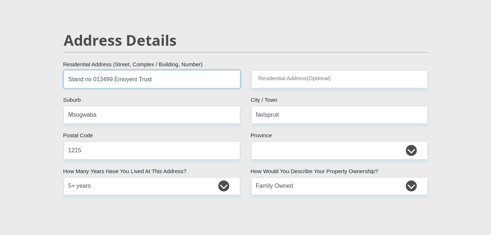
click at [186, 82] on input "Stand no 013499 Emoyeni Trust" at bounding box center [152, 79] width 177 height 18
click at [151, 81] on input "Stand no 013499 Emoyeni Trust, Jupiter street" at bounding box center [152, 79] width 177 height 18
type input "Stand no 013499, Jupiter Street"
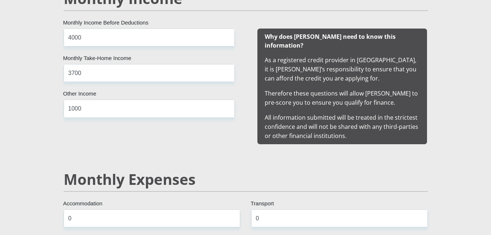
scroll to position [718, 0]
click at [88, 76] on input "3700" at bounding box center [149, 73] width 171 height 18
type input "3"
type input "4000"
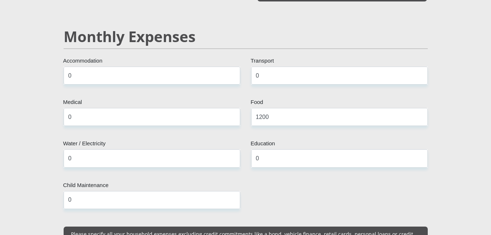
scroll to position [860, 0]
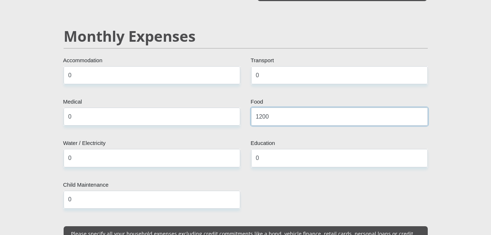
click at [284, 108] on input "1200" at bounding box center [339, 116] width 177 height 18
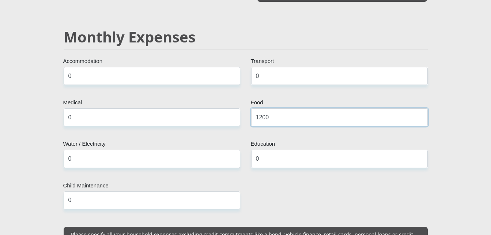
scroll to position [858, 0]
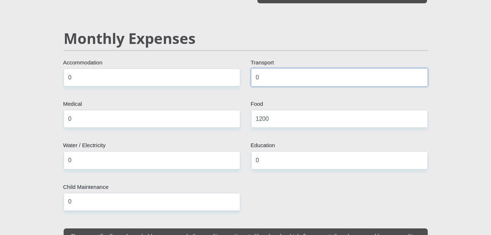
click at [270, 71] on input "0" at bounding box center [339, 77] width 177 height 18
type input "200"
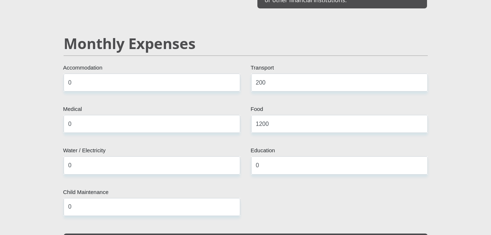
scroll to position [853, 0]
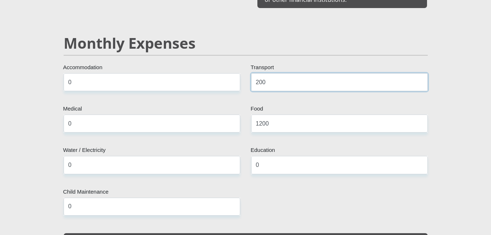
click at [351, 75] on input "200" at bounding box center [339, 82] width 177 height 18
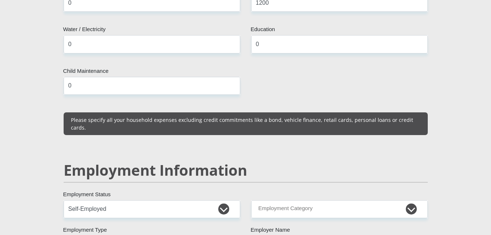
scroll to position [883, 0]
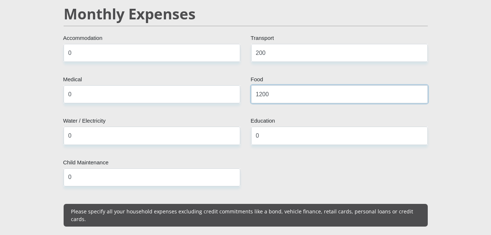
click at [365, 88] on input "1200" at bounding box center [339, 94] width 177 height 18
type input "1500"
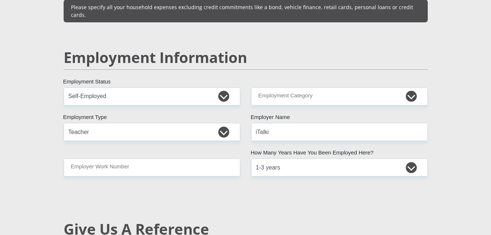
scroll to position [1087, 0]
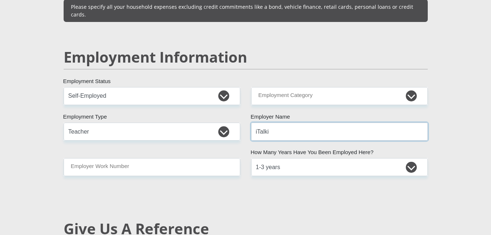
click at [273, 122] on input "iTalki" at bounding box center [339, 131] width 177 height 18
type input "iTalki"
click at [295, 189] on div "Mr Ms Mrs Dr Other Title Nomvuyo First Name Dzimba Surname 9912180453083 South …" at bounding box center [245, 79] width 375 height 2085
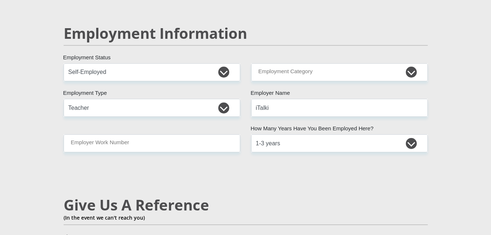
scroll to position [1111, 0]
click at [390, 161] on div "Mr Ms Mrs Dr Other Title Nomvuyo First Name Dzimba Surname 9912180453083 South …" at bounding box center [245, 54] width 375 height 2085
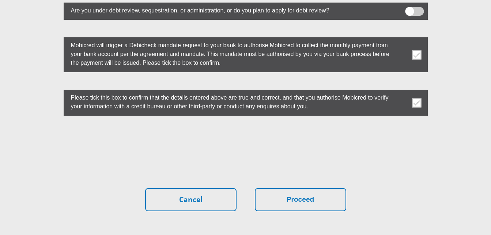
scroll to position [2093, 0]
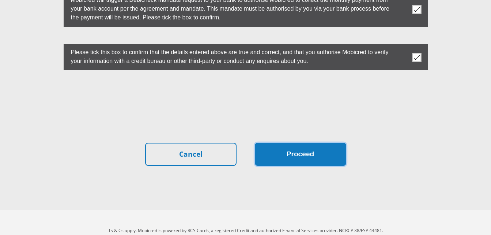
click at [317, 143] on button "Proceed" at bounding box center [300, 154] width 91 height 23
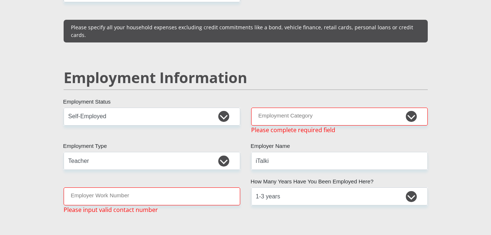
scroll to position [1066, 0]
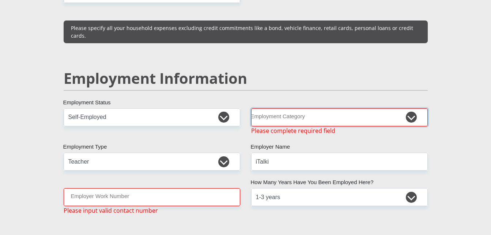
click at [346, 108] on select "AGRICULTURE ALCOHOL & TOBACCO CONSTRUCTION MATERIALS METALLURGY EQUIPMENT FOR R…" at bounding box center [339, 117] width 177 height 18
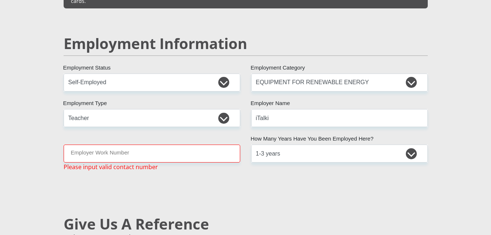
scroll to position [1097, 0]
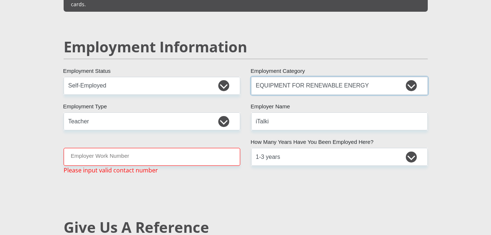
click at [376, 77] on select "AGRICULTURE ALCOHOL & TOBACCO CONSTRUCTION MATERIALS METALLURGY EQUIPMENT FOR R…" at bounding box center [339, 86] width 177 height 18
select select "67"
click at [251, 77] on select "AGRICULTURE ALCOHOL & TOBACCO CONSTRUCTION MATERIALS METALLURGY EQUIPMENT FOR R…" at bounding box center [339, 86] width 177 height 18
click at [450, 86] on div "Personal Details Mr Ms Mrs Dr Other Title Nomvuyo First Name Dzimba Surname 991…" at bounding box center [245, 78] width 417 height 2217
click at [182, 148] on input "Employer Work Number" at bounding box center [152, 157] width 177 height 18
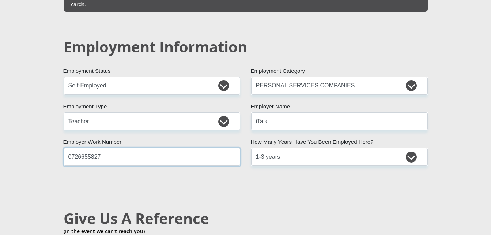
type input "0726655827"
click at [261, 176] on div "Mr Ms Mrs Dr Other Title Nomvuyo First Name Dzimba Surname 9912180453083 South …" at bounding box center [245, 68] width 375 height 2085
click at [389, 180] on div "Mr Ms Mrs Dr Other Title Nomvuyo First Name Dzimba Surname 9912180453083 South …" at bounding box center [245, 68] width 375 height 2085
click at [291, 112] on input "iTalki" at bounding box center [339, 121] width 177 height 18
click at [292, 183] on div "Mr Ms Mrs Dr Other Title Nomvuyo First Name Dzimba Surname 9912180453083 South …" at bounding box center [245, 68] width 375 height 2085
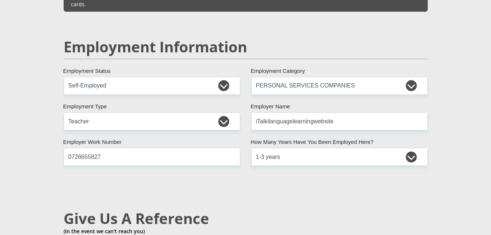
click at [324, 171] on div "Mr Ms Mrs Dr Other Title Nomvuyo First Name Dzimba Surname 9912180453083 South …" at bounding box center [245, 68] width 375 height 2085
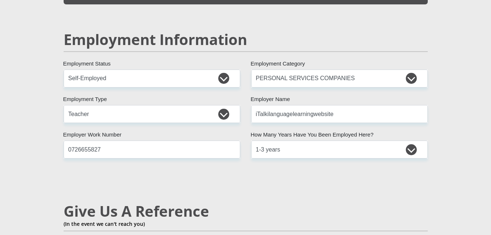
scroll to position [1107, 0]
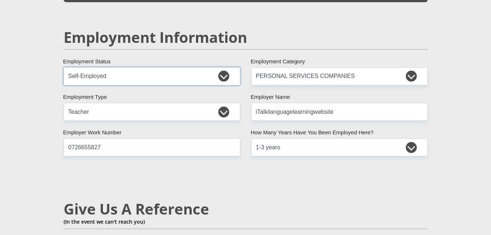
click at [221, 67] on select "Permanent/Full-time Part-time/Casual Contract Worker Self-Employed Housewife Re…" at bounding box center [152, 76] width 177 height 18
click at [64, 67] on select "Permanent/Full-time Part-time/Casual Contract Worker Self-Employed Housewife Re…" at bounding box center [152, 76] width 177 height 18
click at [263, 174] on div "Mr Ms Mrs Dr Other Title Nomvuyo First Name Dzimba Surname 9912180453083 South …" at bounding box center [245, 59] width 375 height 2085
click at [317, 103] on input "iTalkilanguagelearningwebsite" at bounding box center [339, 112] width 177 height 18
click at [294, 103] on input "iTalkilanguagelearningWebsite" at bounding box center [339, 112] width 177 height 18
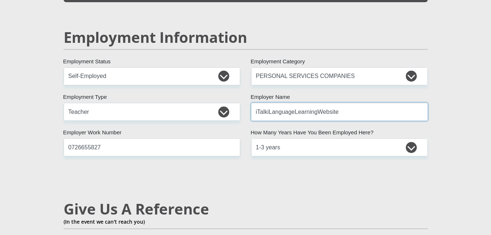
type input "iTalkiLanguageLearningWebsite"
click at [294, 170] on div "Mr Ms Mrs Dr Other Title Nomvuyo First Name Dzimba Surname 9912180453083 South …" at bounding box center [245, 59] width 375 height 2085
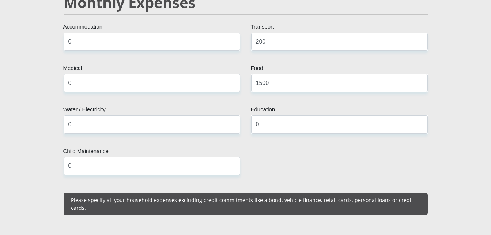
scroll to position [894, 0]
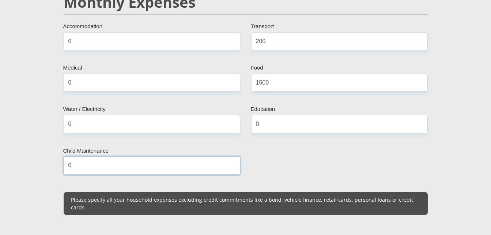
click at [231, 156] on input "0" at bounding box center [152, 165] width 177 height 18
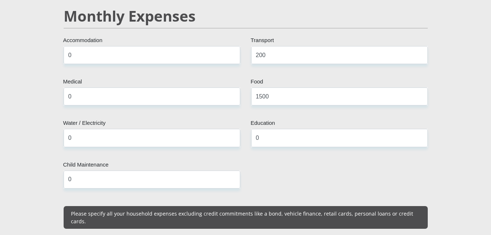
scroll to position [879, 0]
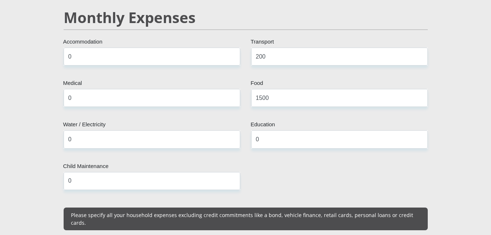
click at [284, 90] on input "1500" at bounding box center [339, 98] width 177 height 18
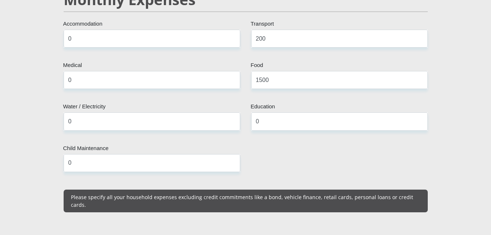
scroll to position [898, 0]
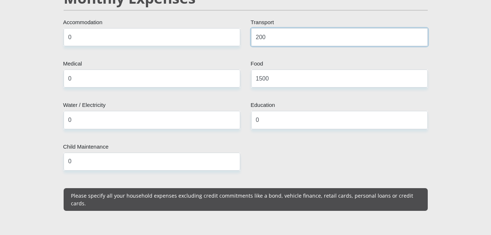
click at [283, 28] on input "200" at bounding box center [339, 37] width 177 height 18
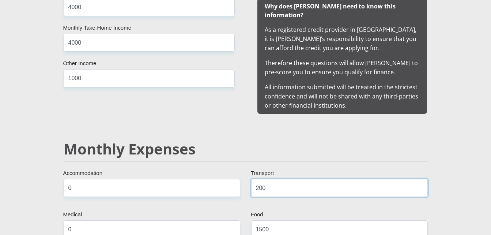
scroll to position [747, 0]
type input "2"
type input "500"
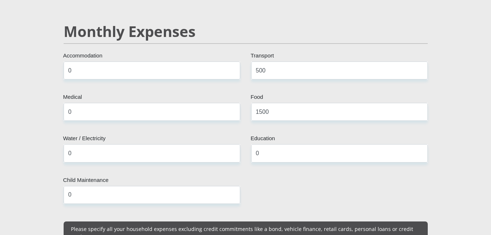
scroll to position [864, 0]
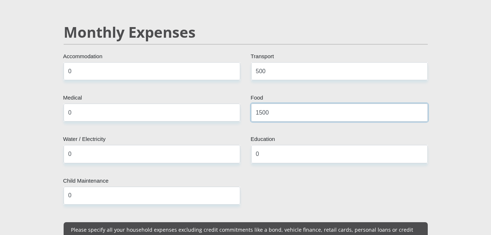
click at [273, 103] on input "1500" at bounding box center [339, 112] width 177 height 18
type input "1200"
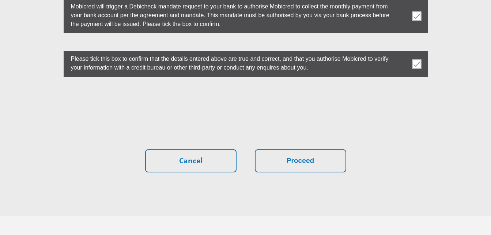
scroll to position [2093, 0]
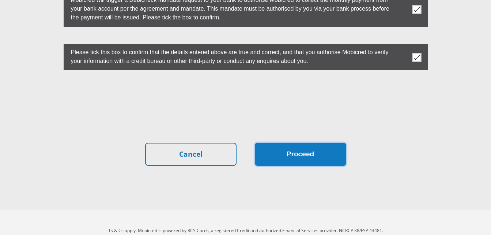
click at [323, 143] on button "Proceed" at bounding box center [300, 154] width 91 height 23
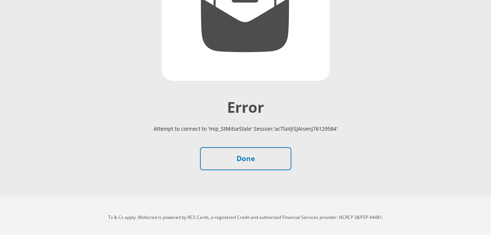
scroll to position [158, 0]
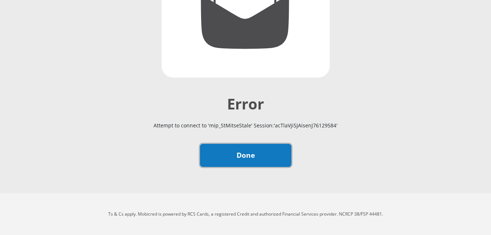
click at [252, 157] on link "Done" at bounding box center [245, 155] width 91 height 23
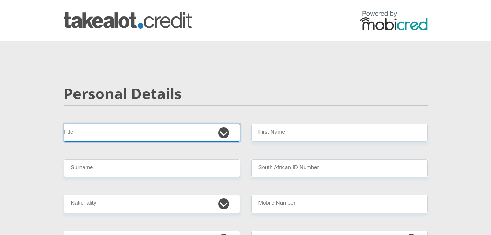
click at [159, 131] on select "Mr Ms Mrs Dr Other" at bounding box center [152, 133] width 177 height 18
select select "Ms"
click at [64, 124] on select "Mr Ms Mrs Dr [PERSON_NAME]" at bounding box center [152, 133] width 177 height 18
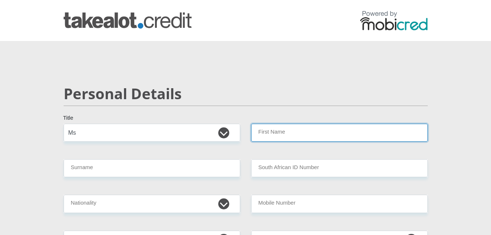
click at [299, 128] on input "First Name" at bounding box center [339, 133] width 177 height 18
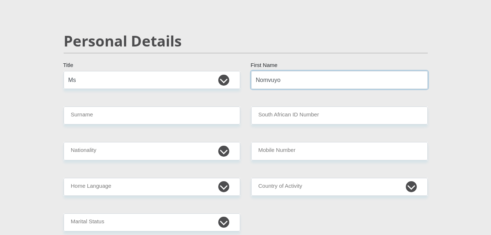
scroll to position [56, 0]
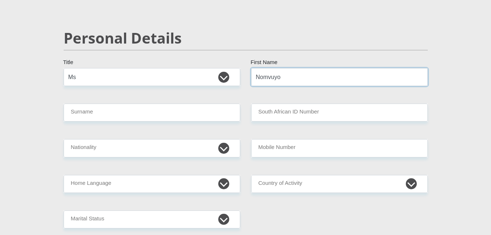
type input "Nomvuyo"
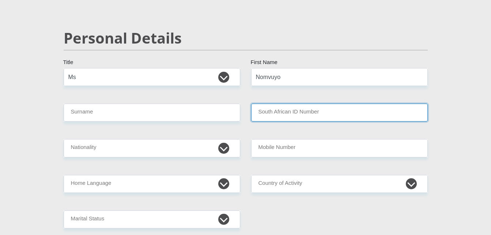
click at [276, 115] on input "South African ID Number" at bounding box center [339, 112] width 177 height 18
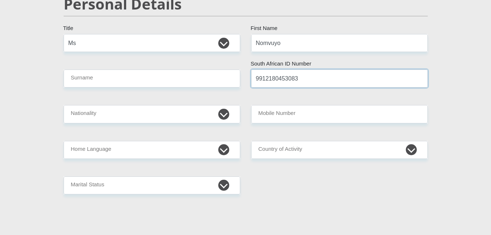
scroll to position [90, 0]
type input "9912180453083"
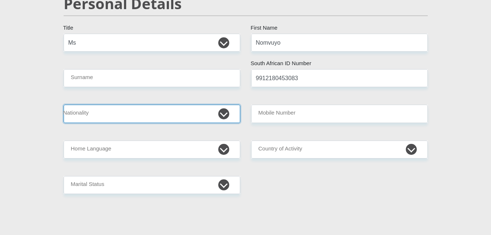
click at [185, 113] on select "South Africa Afghanistan Aland Islands Albania Algeria America Samoa American V…" at bounding box center [152, 114] width 177 height 18
select select "ZAF"
click at [64, 105] on select "South Africa Afghanistan Aland Islands Albania Algeria America Samoa American V…" at bounding box center [152, 114] width 177 height 18
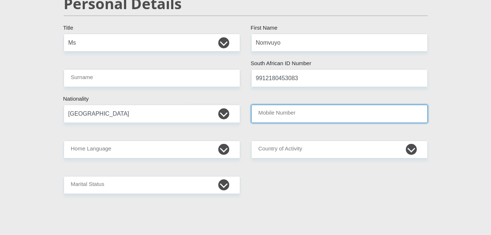
click at [297, 114] on input "Mobile Number" at bounding box center [339, 114] width 177 height 18
type input "0726655827"
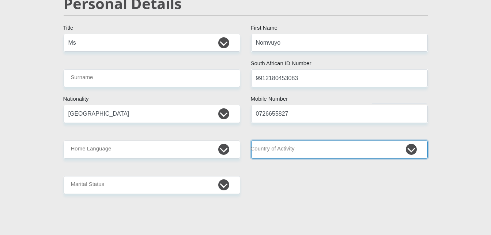
click at [284, 145] on select "South Africa Afghanistan Aland Islands Albania Algeria America Samoa American V…" at bounding box center [339, 149] width 177 height 18
select select "ZAF"
click at [251, 140] on select "South Africa Afghanistan Aland Islands Albania Algeria America Samoa American V…" at bounding box center [339, 149] width 177 height 18
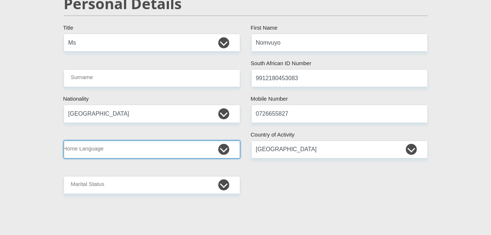
click at [138, 149] on select "Afrikaans English Sepedi South Ndebele Southern Sotho Swati Tsonga Tswana Venda…" at bounding box center [152, 149] width 177 height 18
select select "ssw"
click at [64, 140] on select "Afrikaans English Sepedi South Ndebele Southern Sotho Swati Tsonga Tswana Venda…" at bounding box center [152, 149] width 177 height 18
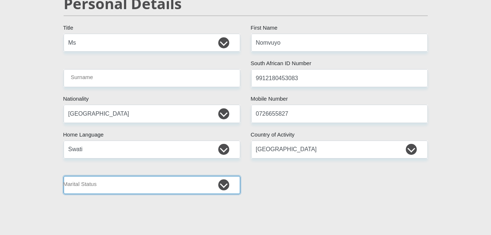
drag, startPoint x: 151, startPoint y: 184, endPoint x: 150, endPoint y: 133, distance: 51.2
select select "2"
click at [64, 176] on select "Married ANC Single Divorced Widowed Married COP or Customary Law" at bounding box center [152, 185] width 177 height 18
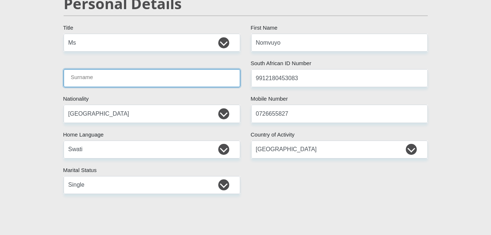
click at [151, 84] on input "Surname" at bounding box center [152, 78] width 177 height 18
type input "Dzimba"
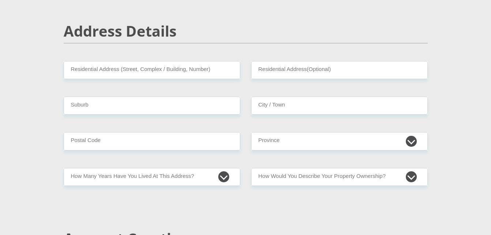
scroll to position [306, 0]
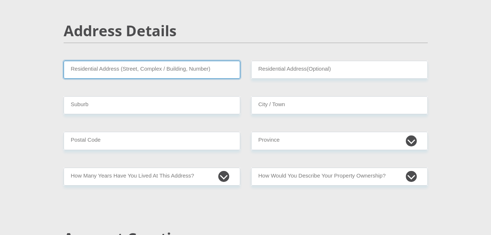
click at [175, 68] on input "Residential Address (Street, Complex / Building, Number)" at bounding box center [152, 70] width 177 height 18
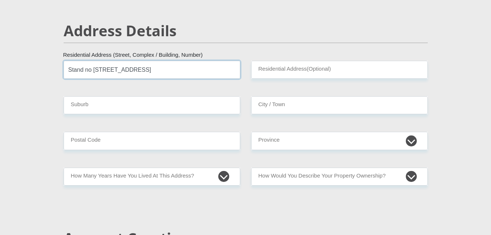
type input "Stand no 013499, Jupiter street"
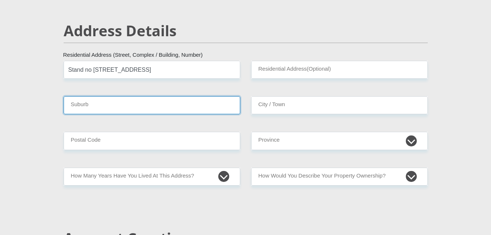
click at [152, 108] on input "Suburb" at bounding box center [152, 105] width 177 height 18
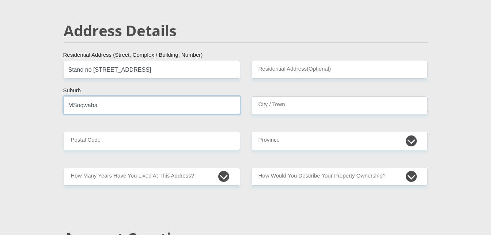
click at [77, 105] on input "MSogwaba" at bounding box center [152, 105] width 177 height 18
type input "Msogwaba"
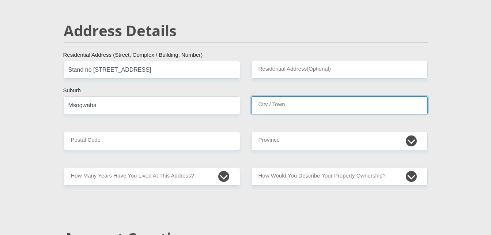
click at [268, 102] on input "City / Town" at bounding box center [339, 105] width 177 height 18
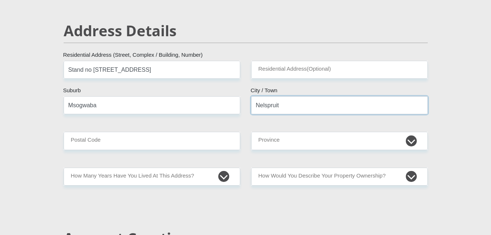
type input "Nelspruit"
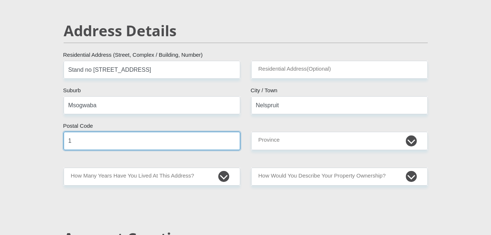
click at [215, 137] on input "1" at bounding box center [152, 141] width 177 height 18
type input "1200"
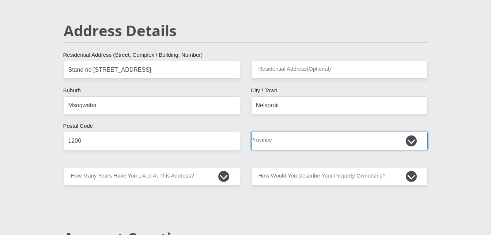
click at [273, 142] on select "Eastern Cape Free State Gauteng KwaZulu-Natal Limpopo Mpumalanga Northern Cape …" at bounding box center [339, 141] width 177 height 18
select select "Mpumalanga"
click at [251, 132] on select "Eastern Cape Free State Gauteng KwaZulu-Natal Limpopo Mpumalanga Northern Cape …" at bounding box center [339, 141] width 177 height 18
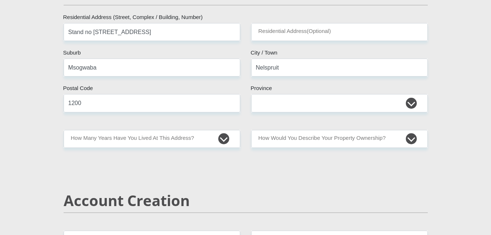
scroll to position [346, 0]
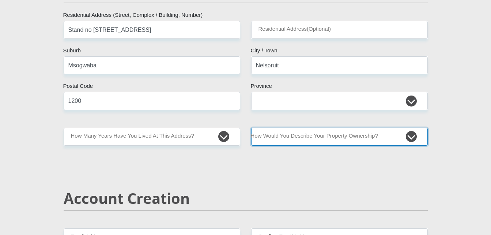
click at [303, 136] on select "Owned Rented Family Owned Company Dwelling" at bounding box center [339, 137] width 177 height 18
select select "parents"
click at [251, 128] on select "Owned Rented Family Owned Company Dwelling" at bounding box center [339, 137] width 177 height 18
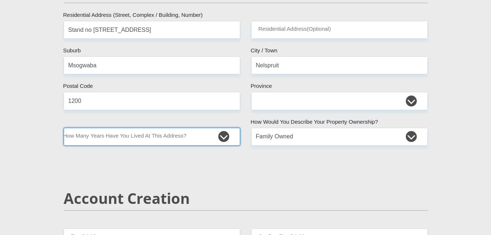
click at [224, 138] on select "less than 1 year 1-3 years 3-5 years 5+ years" at bounding box center [152, 137] width 177 height 18
select select "5"
click at [64, 128] on select "less than 1 year 1-3 years 3-5 years 5+ years" at bounding box center [152, 137] width 177 height 18
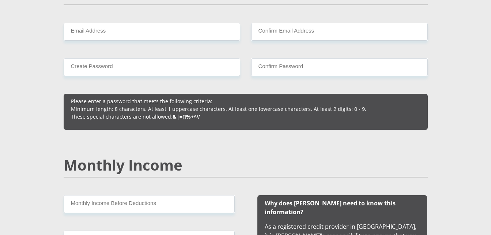
scroll to position [552, 0]
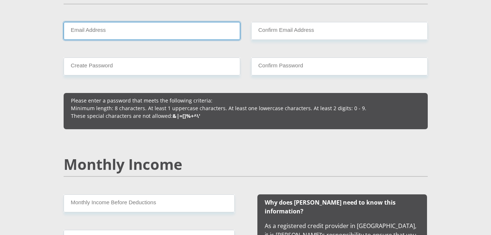
click at [193, 33] on input "Email Address" at bounding box center [152, 31] width 177 height 18
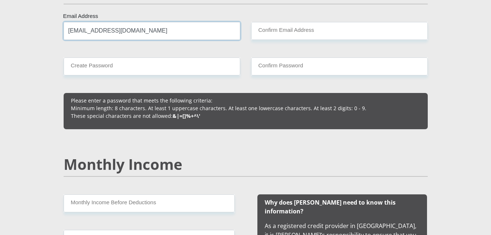
type input "Nomvuyodzimba@gmail.com"
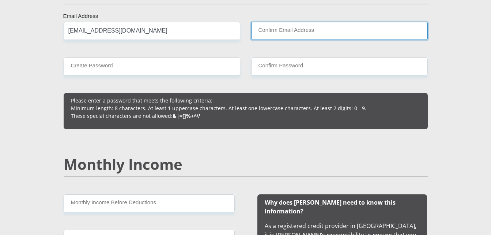
click at [294, 39] on input "Confirm Email Address" at bounding box center [339, 31] width 177 height 18
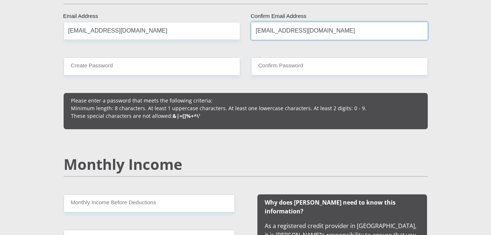
type input "Nomvuyodzimba@gmail.com"
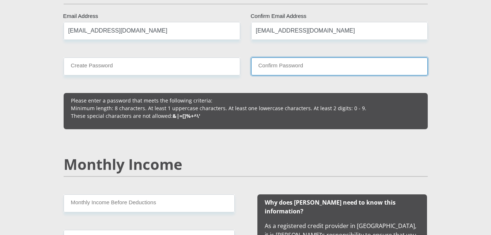
click at [266, 68] on input "Confirm Password" at bounding box center [339, 66] width 177 height 18
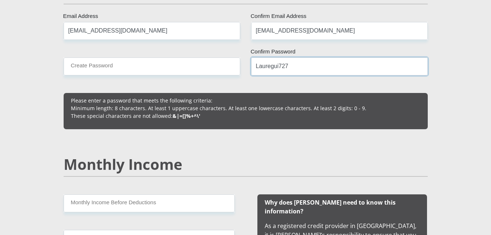
type input "Lauregui727"
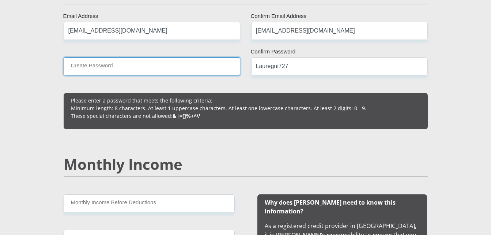
click at [218, 66] on input "Create Password" at bounding box center [152, 66] width 177 height 18
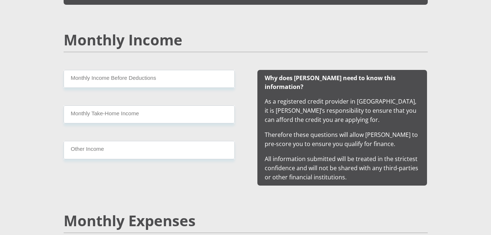
scroll to position [694, 0]
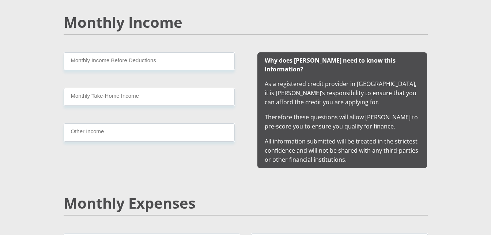
type input "Lauregui727"
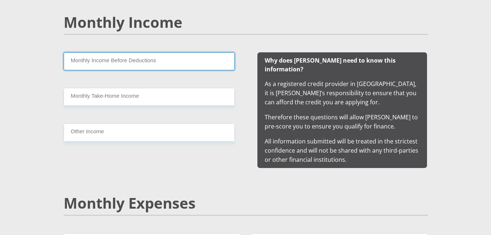
click at [167, 63] on input "Monthly Income Before Deductions" at bounding box center [149, 61] width 171 height 18
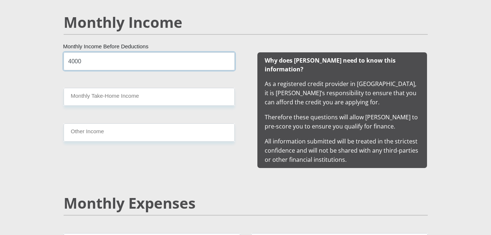
type input "4000"
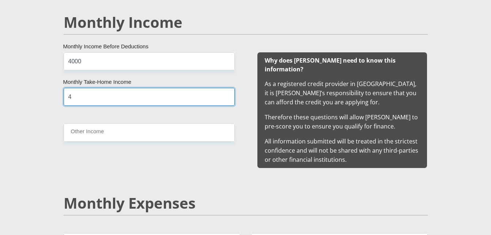
click at [163, 99] on input "4" at bounding box center [149, 97] width 171 height 18
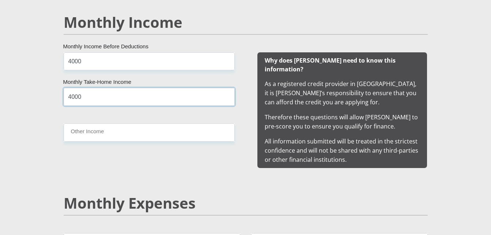
type input "4000"
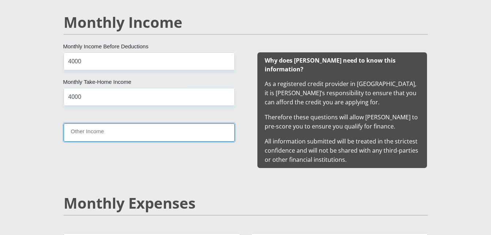
click at [145, 132] on input "Other Income" at bounding box center [149, 132] width 171 height 18
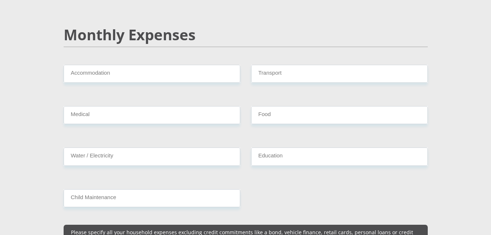
scroll to position [862, 0]
type input "1000"
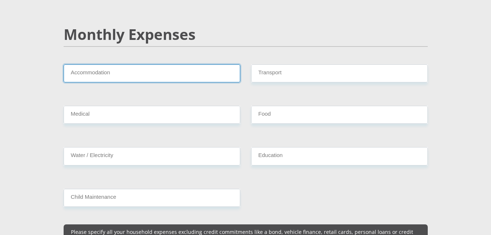
click at [174, 65] on input "Accommodation" at bounding box center [152, 73] width 177 height 18
type input "0"
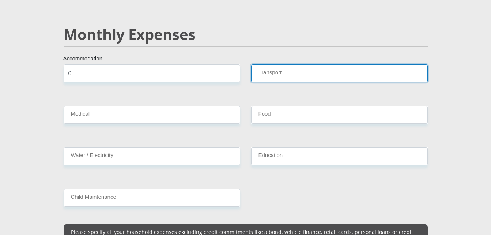
click at [269, 64] on input "Transport" at bounding box center [339, 73] width 177 height 18
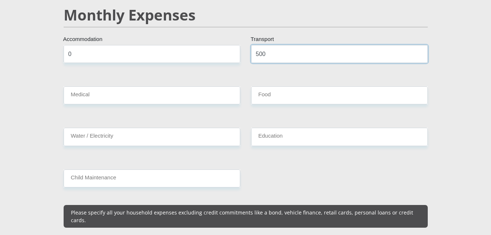
scroll to position [882, 0]
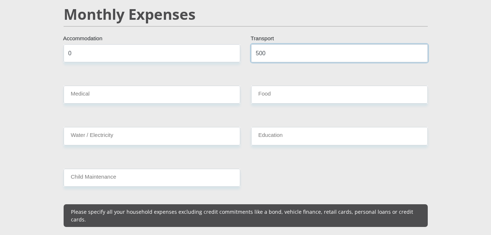
type input "500"
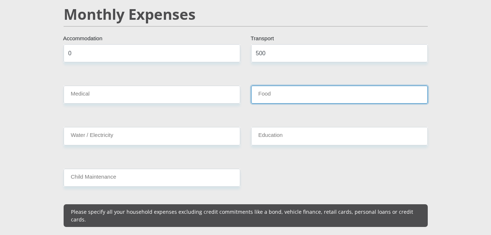
click at [270, 86] on input "Food" at bounding box center [339, 95] width 177 height 18
type input "1200"
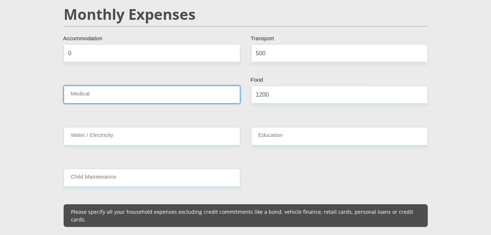
click at [223, 86] on input "Medical" at bounding box center [152, 95] width 177 height 18
type input "0"
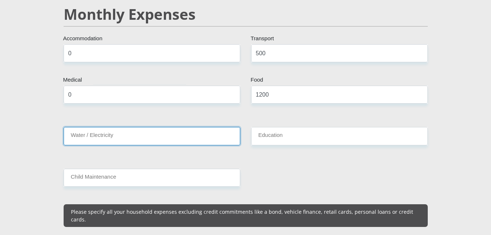
click at [191, 129] on input "Water / Electricity" at bounding box center [152, 136] width 177 height 18
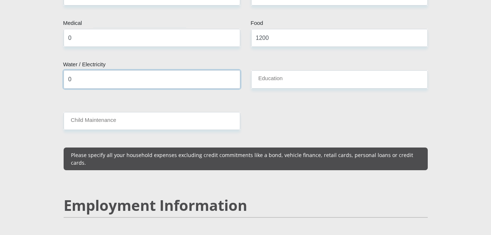
scroll to position [940, 0]
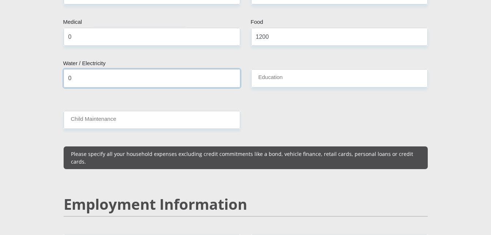
type input "0"
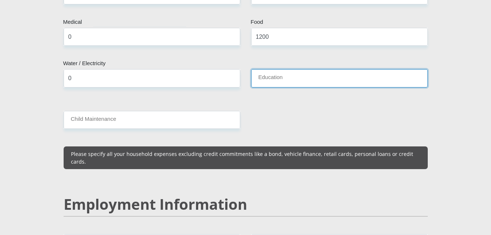
click at [299, 69] on input "Education" at bounding box center [339, 78] width 177 height 18
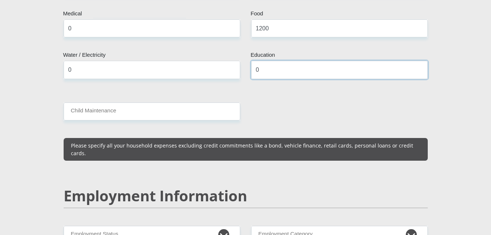
scroll to position [949, 0]
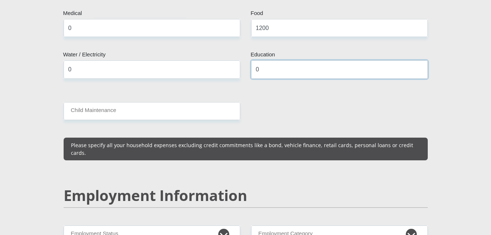
type input "0"
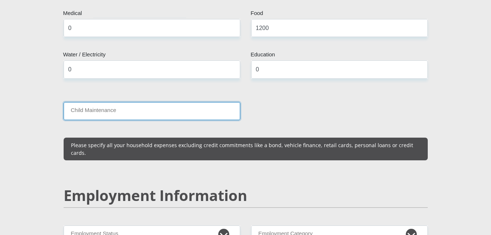
click at [193, 102] on input "Child Maintenance" at bounding box center [152, 111] width 177 height 18
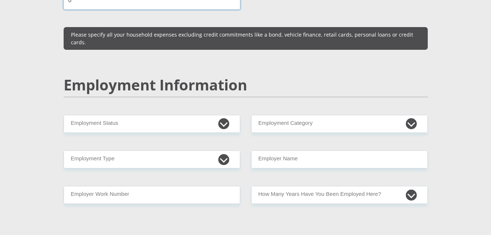
type input "0"
click at [261, 79] on div "Employment Information" at bounding box center [245, 95] width 375 height 39
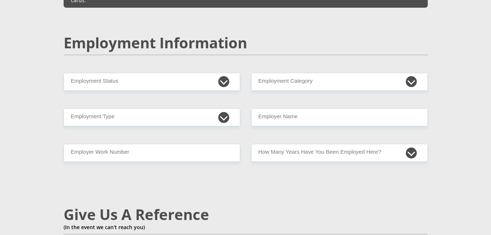
scroll to position [1103, 0]
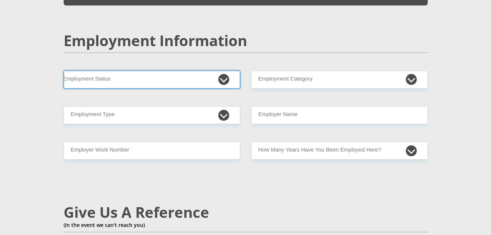
click at [224, 71] on select "Permanent/Full-time Part-time/Casual Contract Worker Self-Employed Housewife Re…" at bounding box center [152, 80] width 177 height 18
select select "4"
click at [64, 71] on select "Permanent/Full-time Part-time/Casual Contract Worker Self-Employed Housewife Re…" at bounding box center [152, 80] width 177 height 18
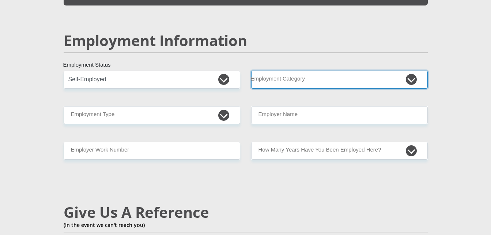
click at [293, 71] on select "AGRICULTURE ALCOHOL & TOBACCO CONSTRUCTION MATERIALS METALLURGY EQUIPMENT FOR R…" at bounding box center [339, 80] width 177 height 18
select select "67"
click at [251, 71] on select "AGRICULTURE ALCOHOL & TOBACCO CONSTRUCTION MATERIALS METALLURGY EQUIPMENT FOR R…" at bounding box center [339, 80] width 177 height 18
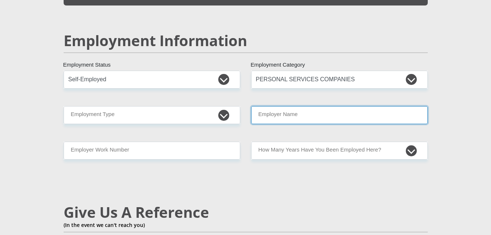
click at [284, 106] on input "Employer Name" at bounding box center [339, 115] width 177 height 18
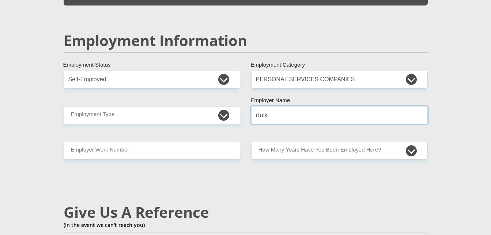
type input "iTalki"
click at [249, 115] on div "Mr Ms Mrs Dr Other Title Nomvuyo First Name Dzimba Surname 9912180453083 South …" at bounding box center [245, 62] width 375 height 2085
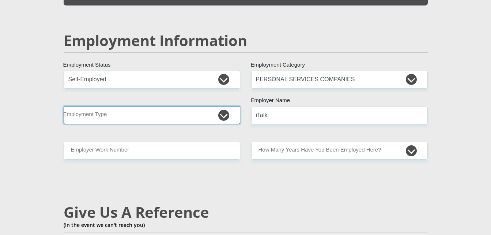
click at [172, 106] on select "College/Lecturer Craft Seller Creative Driver Executive Farmer Forces - Non Com…" at bounding box center [152, 115] width 177 height 18
select select "Teacher"
click at [64, 106] on select "College/Lecturer Craft Seller Creative Driver Executive Farmer Forces - Non Com…" at bounding box center [152, 115] width 177 height 18
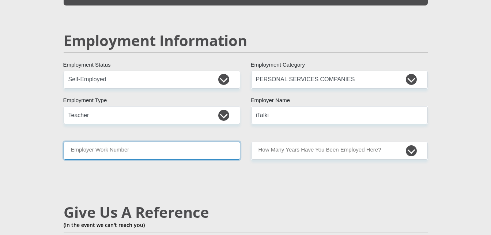
click at [186, 141] on input "Employer Work Number" at bounding box center [152, 150] width 177 height 18
type input "9"
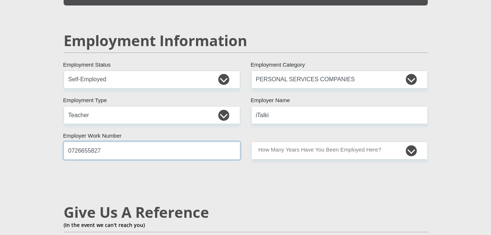
type input "0726655827"
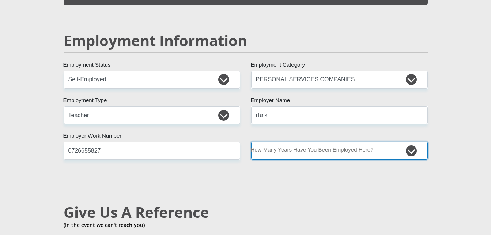
drag, startPoint x: 328, startPoint y: 131, endPoint x: 295, endPoint y: 171, distance: 50.9
click at [295, 171] on div "Mr Ms Mrs Dr Other Title Nomvuyo First Name Dzimba Surname 9912180453083 South …" at bounding box center [245, 62] width 375 height 2085
select select "24"
click at [251, 141] on select "less than 1 year 1-3 years 3-5 years 5+ years" at bounding box center [339, 150] width 177 height 18
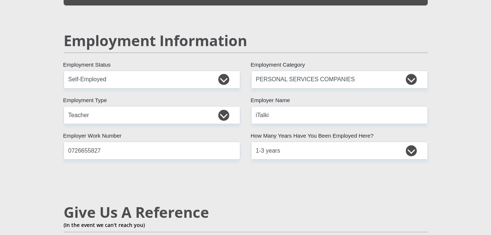
click at [225, 170] on div "Mr Ms Mrs Dr Other Title Nomvuyo First Name Dzimba Surname 9912180453083 South …" at bounding box center [245, 62] width 375 height 2085
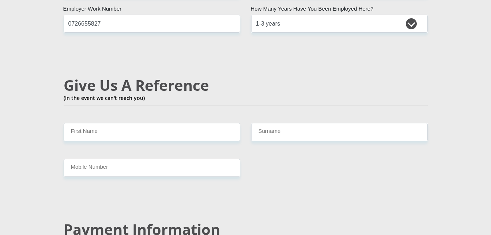
scroll to position [1231, 0]
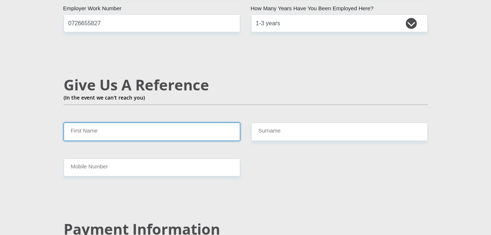
click at [180, 122] on input "First Name" at bounding box center [152, 131] width 177 height 18
type input "Nokwanda"
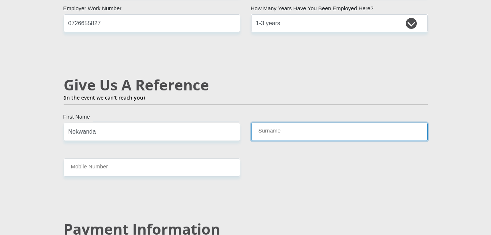
click at [265, 122] on input "Surname" at bounding box center [339, 131] width 177 height 18
type input "Mahlalela"
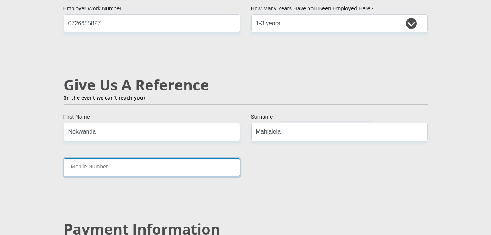
click at [209, 158] on input "Mobile Number" at bounding box center [152, 167] width 177 height 18
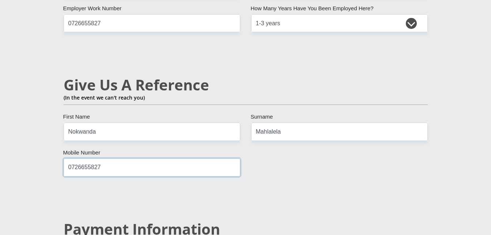
type input "0726655827"
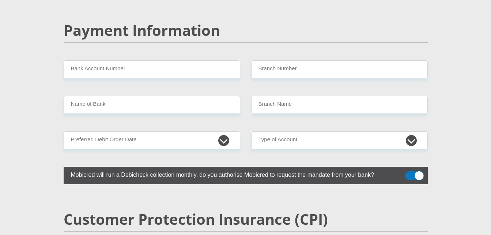
scroll to position [1432, 0]
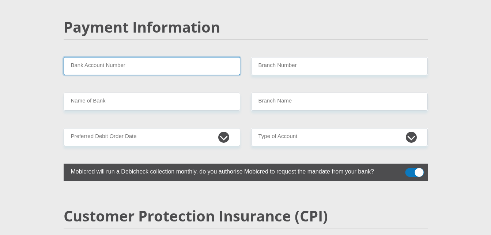
click at [176, 57] on input "Bank Account Number" at bounding box center [152, 66] width 177 height 18
paste input "63056827753"
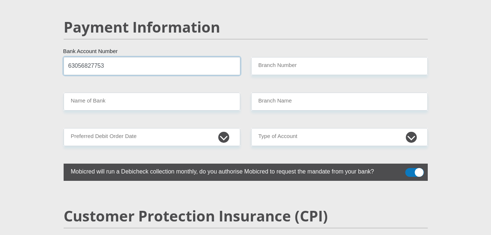
type input "63056827753"
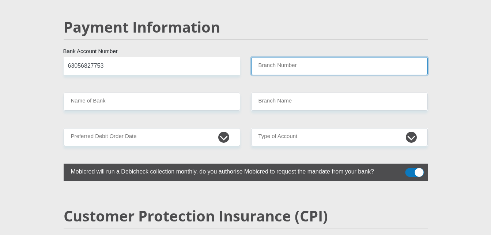
click at [304, 57] on input "Branch Number" at bounding box center [339, 66] width 177 height 18
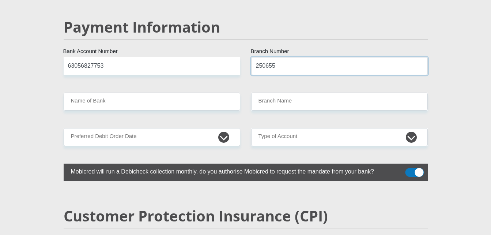
type input "250655"
click at [245, 57] on div "63056827753 Bank Account Number" at bounding box center [152, 66] width 188 height 18
type input "FIRSTRAND BANK"
type input "BRANCH 560"
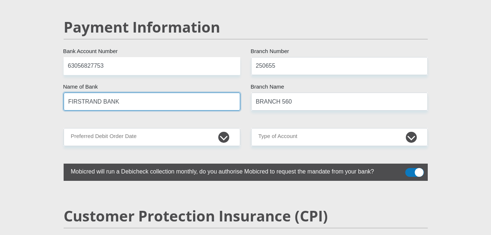
click at [208, 93] on input "FIRSTRAND BANK" at bounding box center [152, 102] width 177 height 18
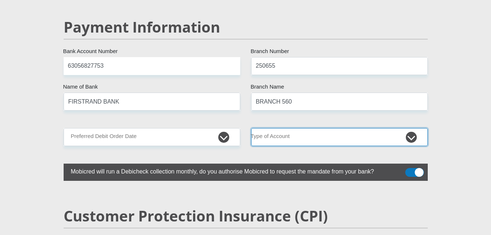
click at [283, 128] on select "Cheque Savings" at bounding box center [339, 137] width 177 height 18
select select "SAV"
click at [251, 128] on select "Cheque Savings" at bounding box center [339, 137] width 177 height 18
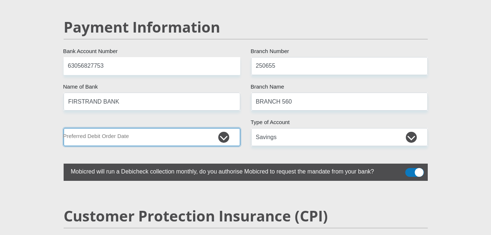
click at [222, 128] on select "1st 2nd 3rd 4th 5th 7th 18th 19th 20th 21st 22nd 23rd 24th 25th 26th 27th 28th …" at bounding box center [152, 137] width 177 height 18
select select "5"
click at [64, 128] on select "1st 2nd 3rd 4th 5th 7th 18th 19th 20th 21st 22nd 23rd 24th 25th 26th 27th 28th …" at bounding box center [152, 137] width 177 height 18
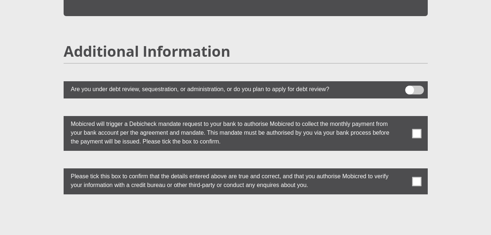
scroll to position [1970, 0]
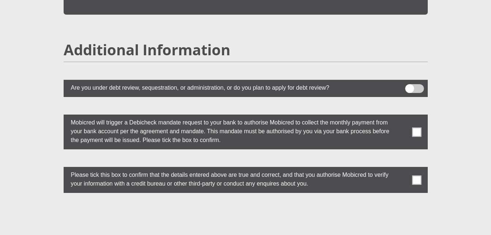
click at [414, 127] on span at bounding box center [416, 131] width 9 height 9
click at [402, 116] on input "checkbox" at bounding box center [402, 116] width 0 height 0
click at [420, 175] on span at bounding box center [416, 179] width 9 height 9
click at [402, 169] on input "checkbox" at bounding box center [402, 169] width 0 height 0
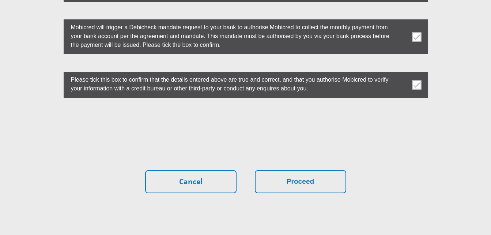
scroll to position [2066, 0]
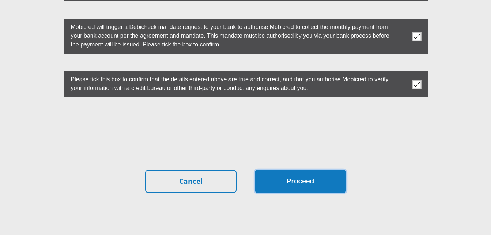
click at [302, 170] on button "Proceed" at bounding box center [300, 181] width 91 height 23
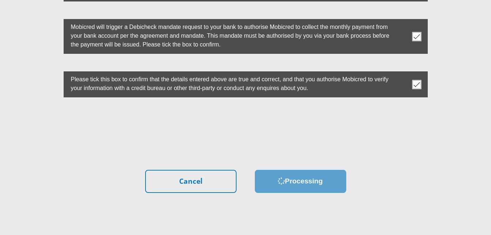
scroll to position [0, 0]
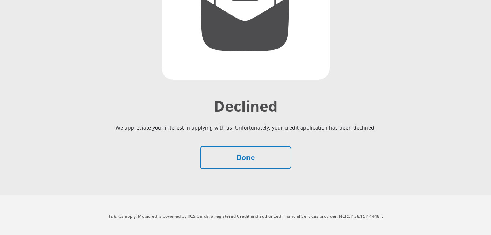
scroll to position [158, 0]
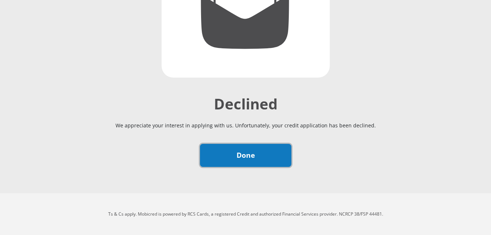
click at [233, 157] on link "Done" at bounding box center [245, 155] width 91 height 23
